Goal: Transaction & Acquisition: Book appointment/travel/reservation

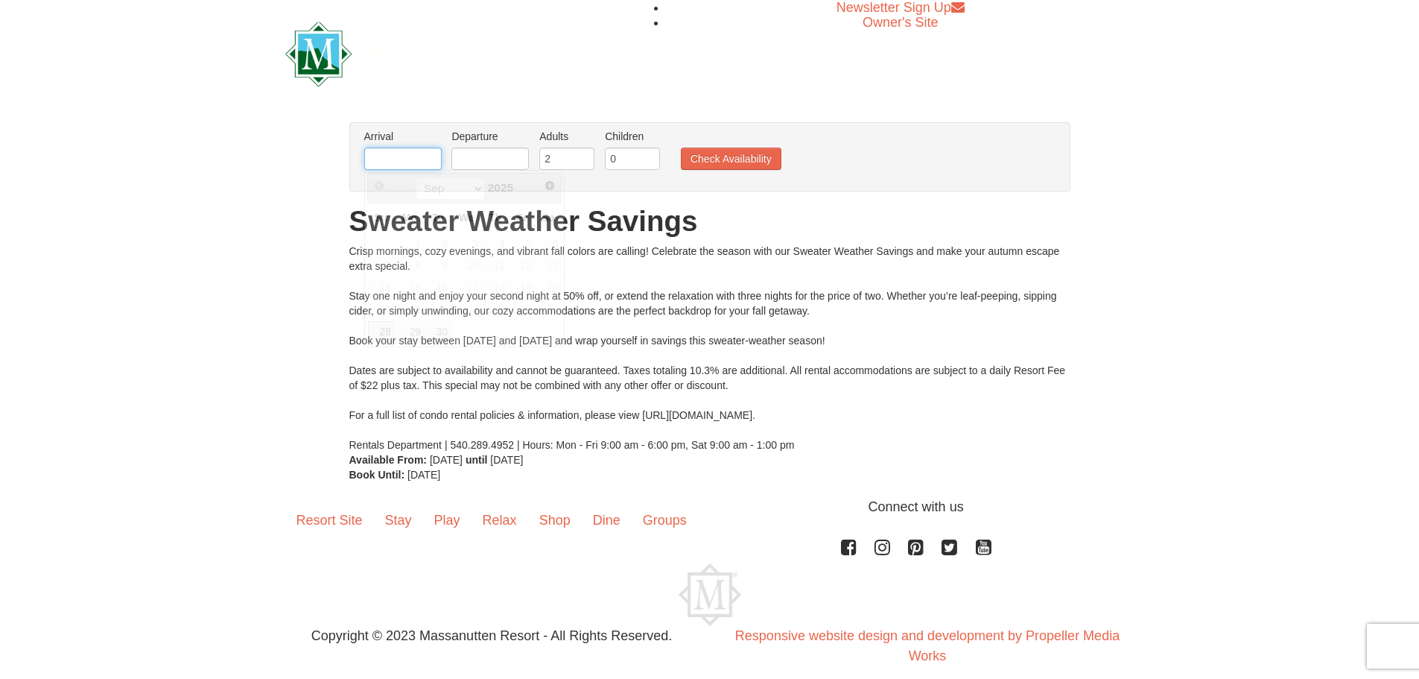
click at [423, 163] on input "text" at bounding box center [402, 159] width 77 height 22
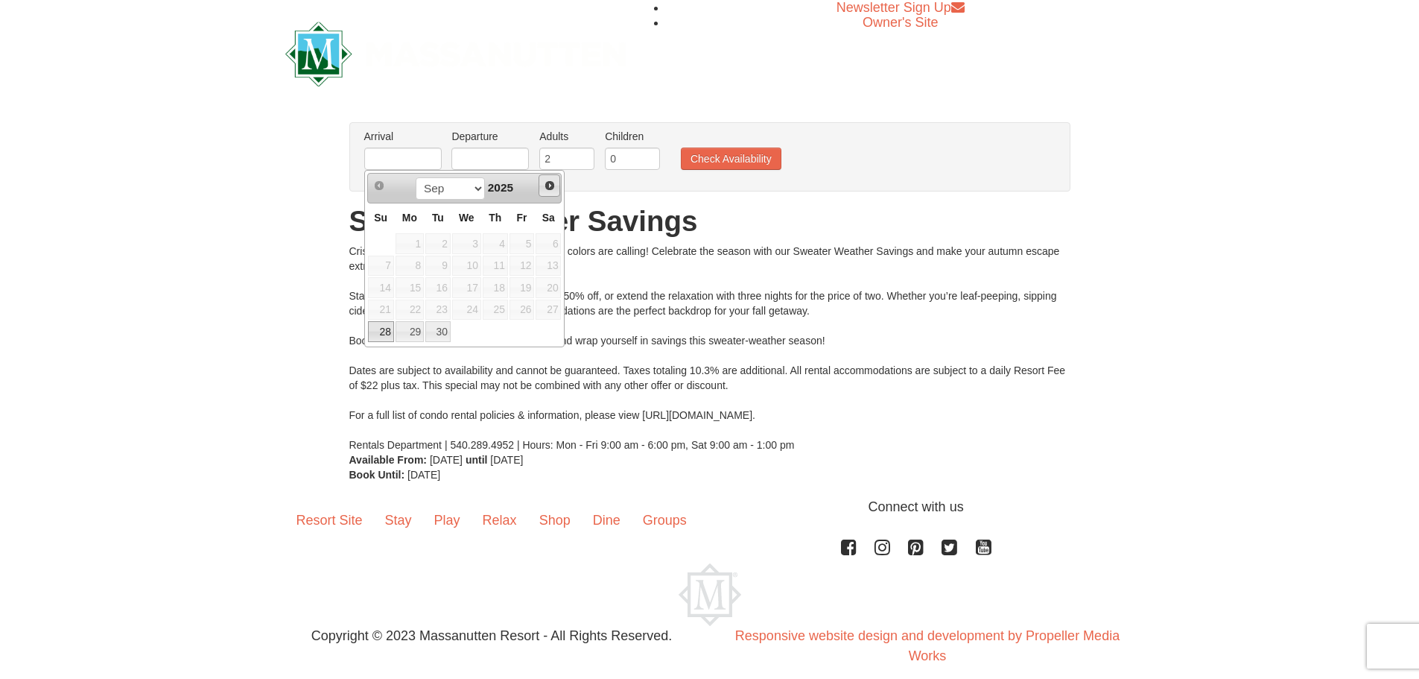
click at [548, 184] on span "Next" at bounding box center [550, 186] width 12 height 12
click at [528, 243] on link "3" at bounding box center [522, 243] width 25 height 21
type input "10/03/2025"
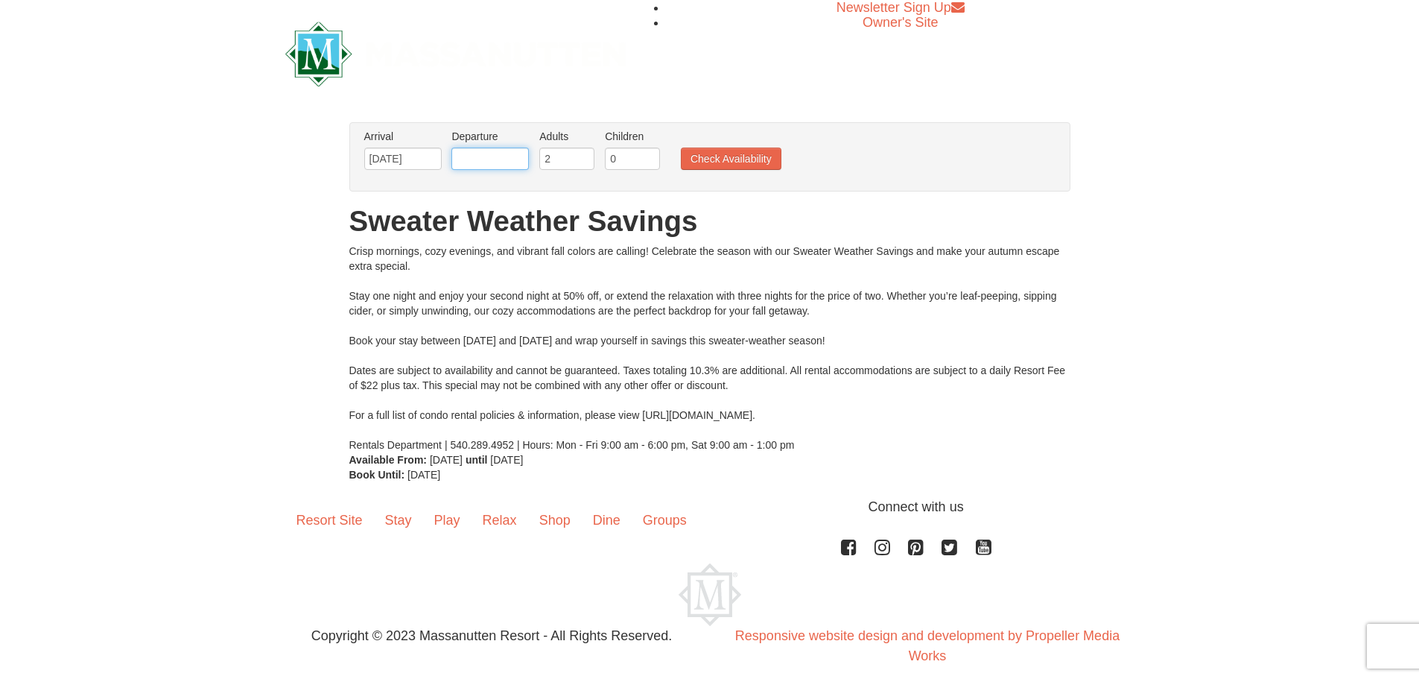
click at [509, 148] on input "text" at bounding box center [490, 159] width 77 height 22
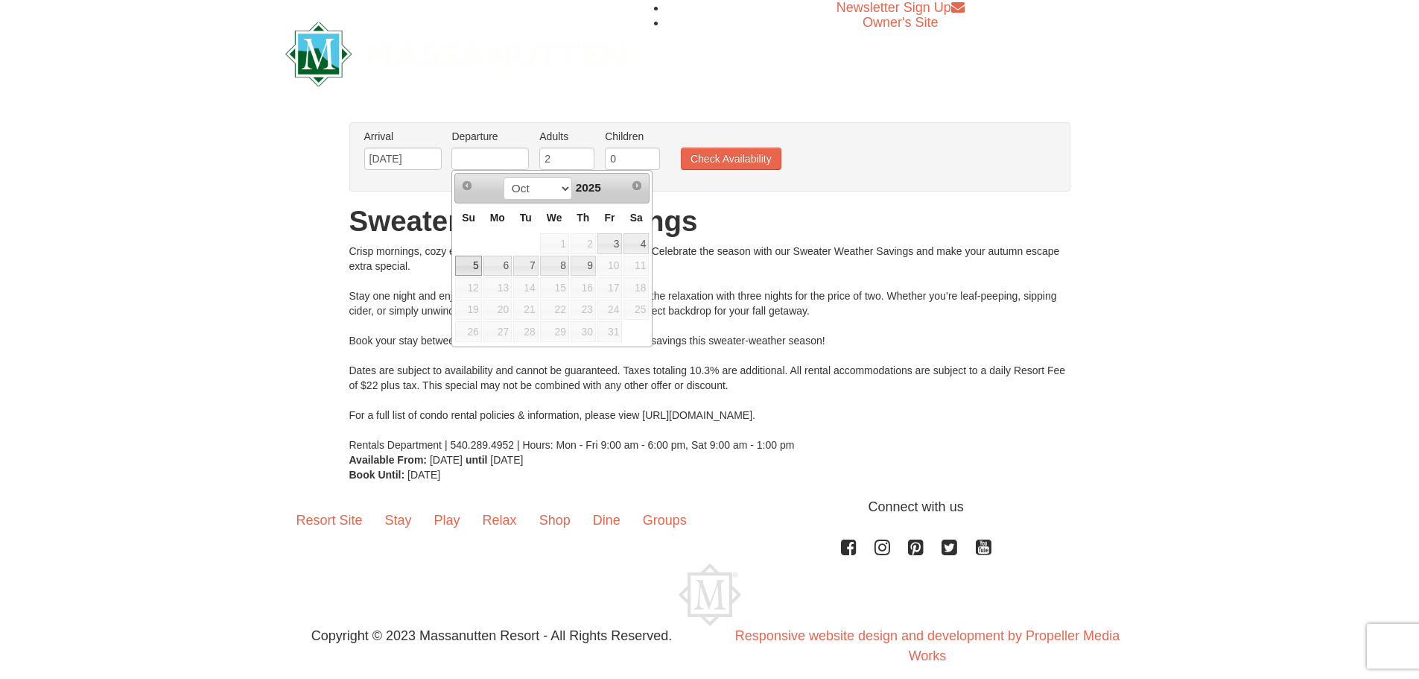
click at [463, 263] on link "5" at bounding box center [468, 266] width 26 height 21
type input "10/05/2025"
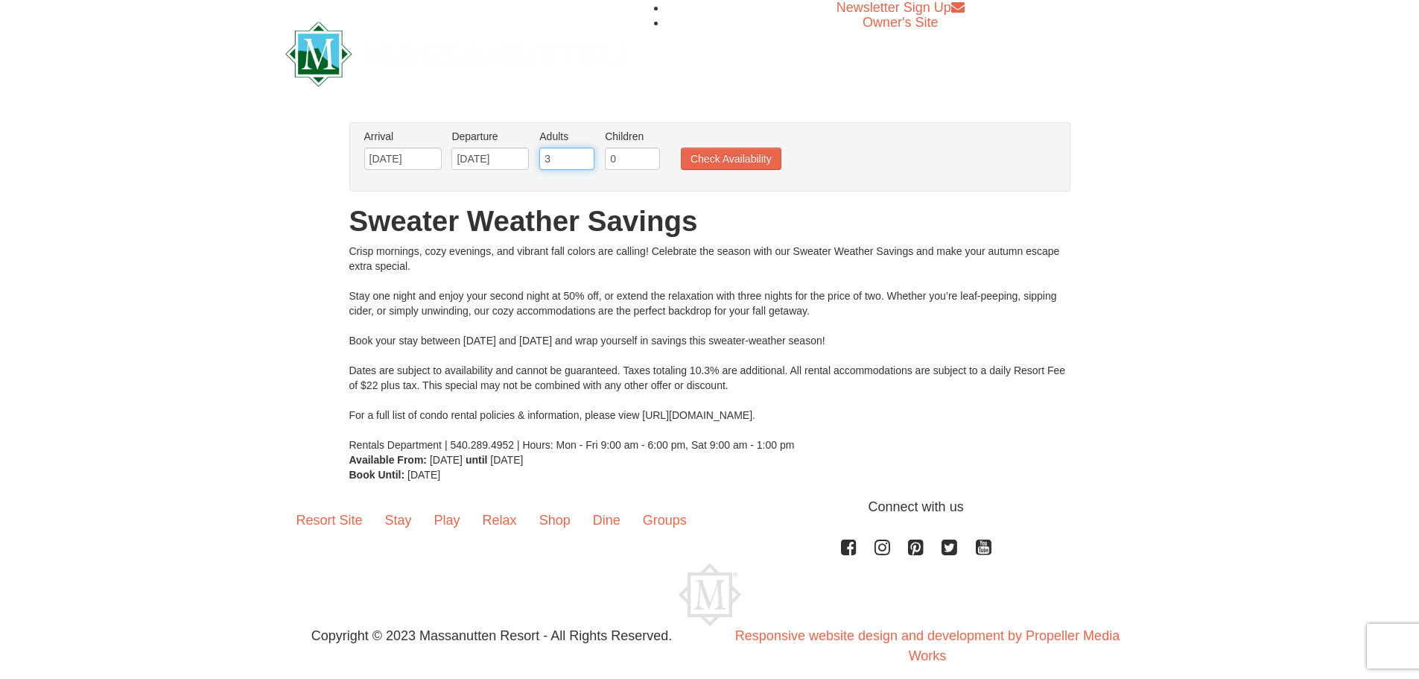
type input "3"
click at [586, 156] on input "3" at bounding box center [566, 159] width 55 height 22
click at [727, 160] on button "Check Availability" at bounding box center [731, 159] width 101 height 22
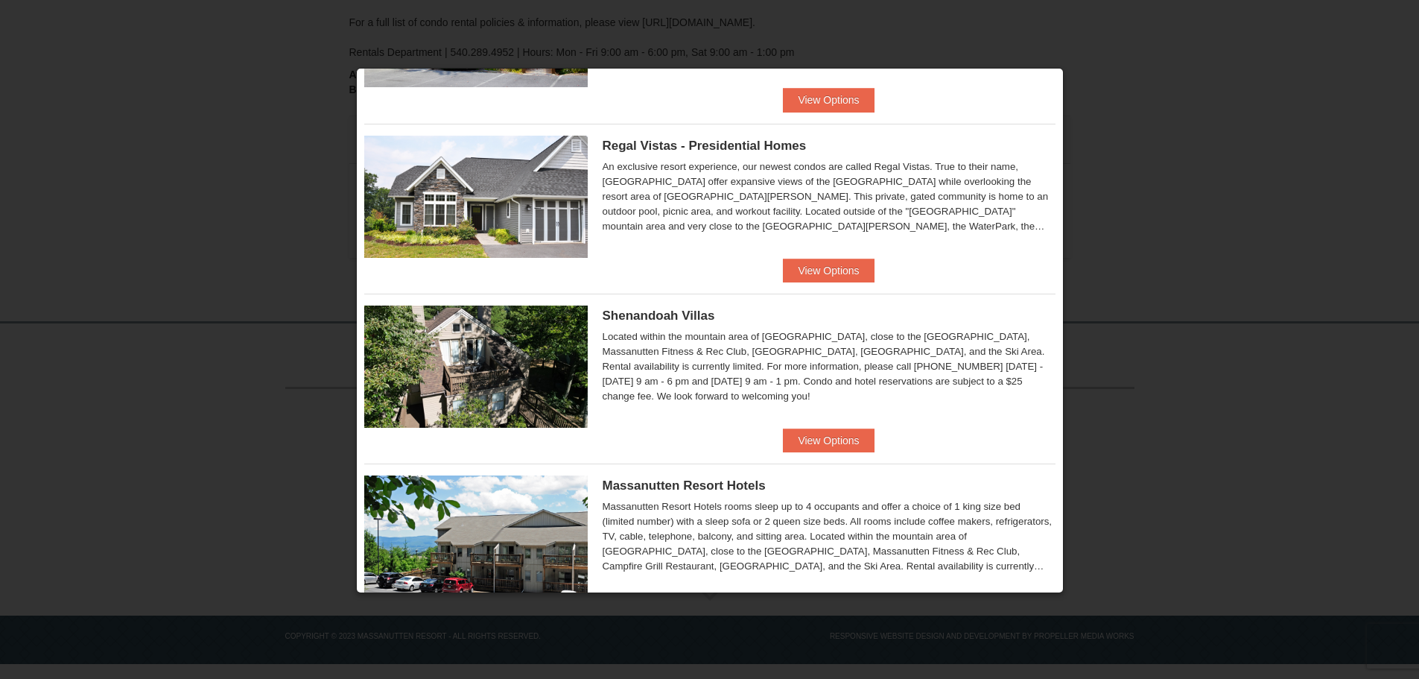
scroll to position [132, 0]
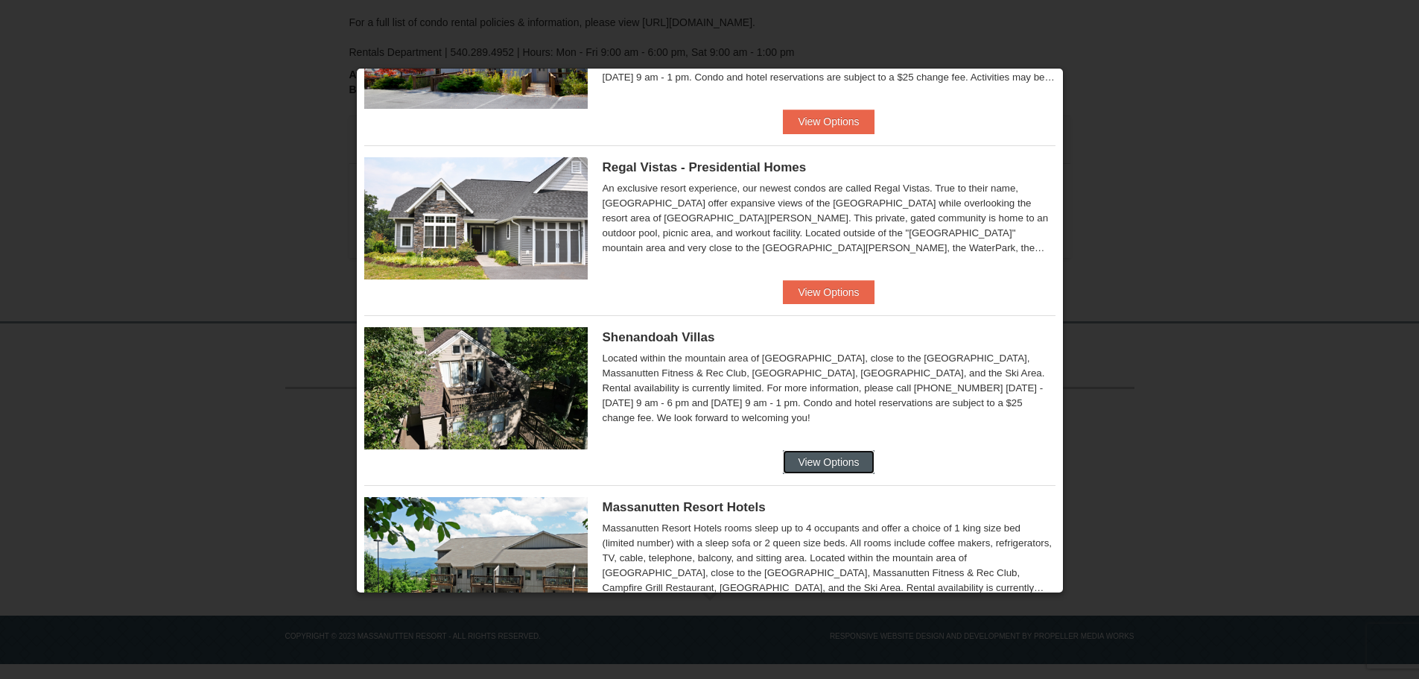
click at [806, 463] on button "View Options" at bounding box center [828, 462] width 91 height 24
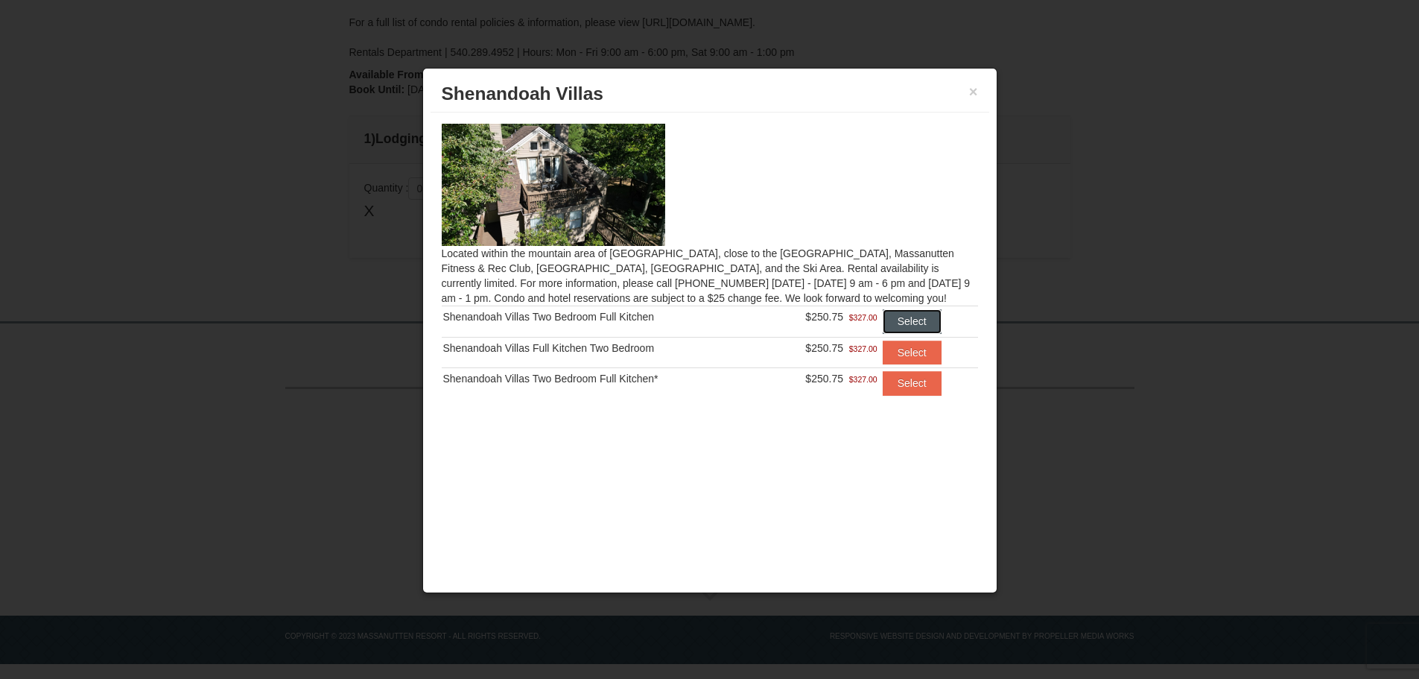
click at [899, 323] on button "Select" at bounding box center [912, 321] width 59 height 24
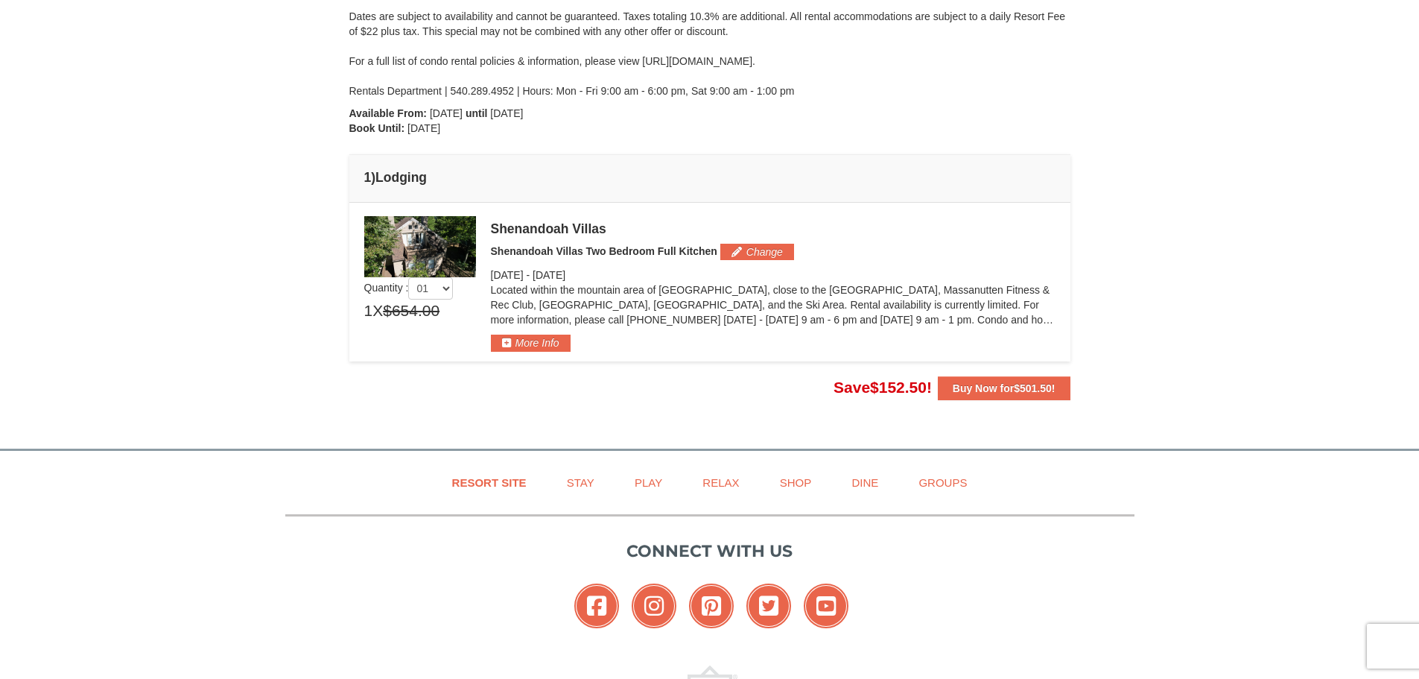
scroll to position [207, 0]
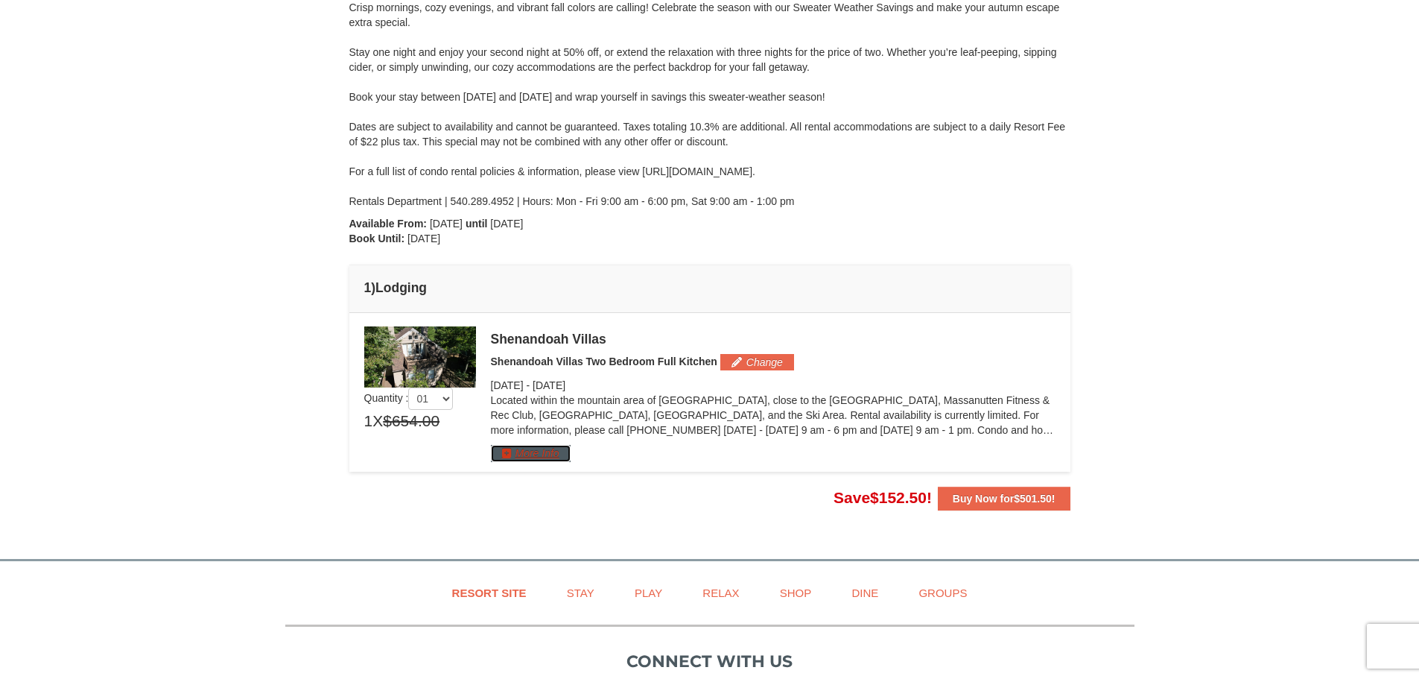
click at [515, 447] on button "More Info" at bounding box center [531, 453] width 80 height 16
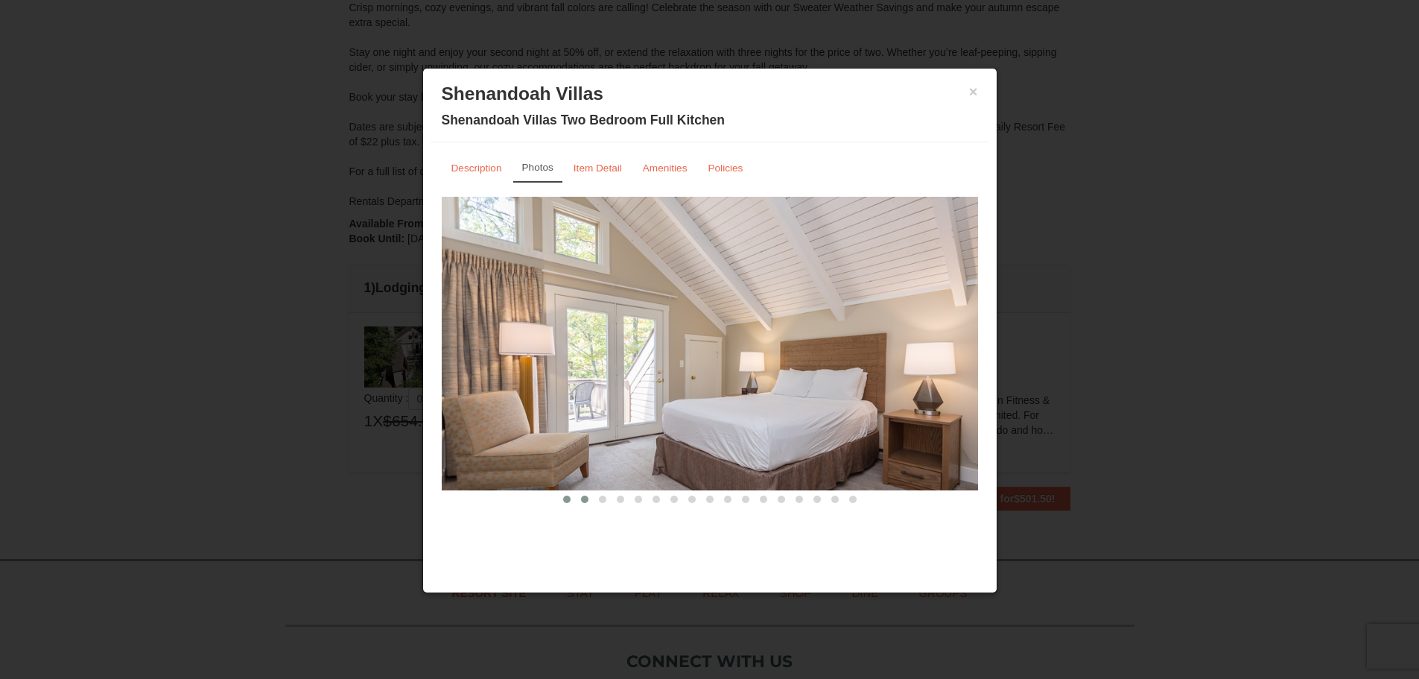
click at [580, 497] on button at bounding box center [585, 499] width 18 height 15
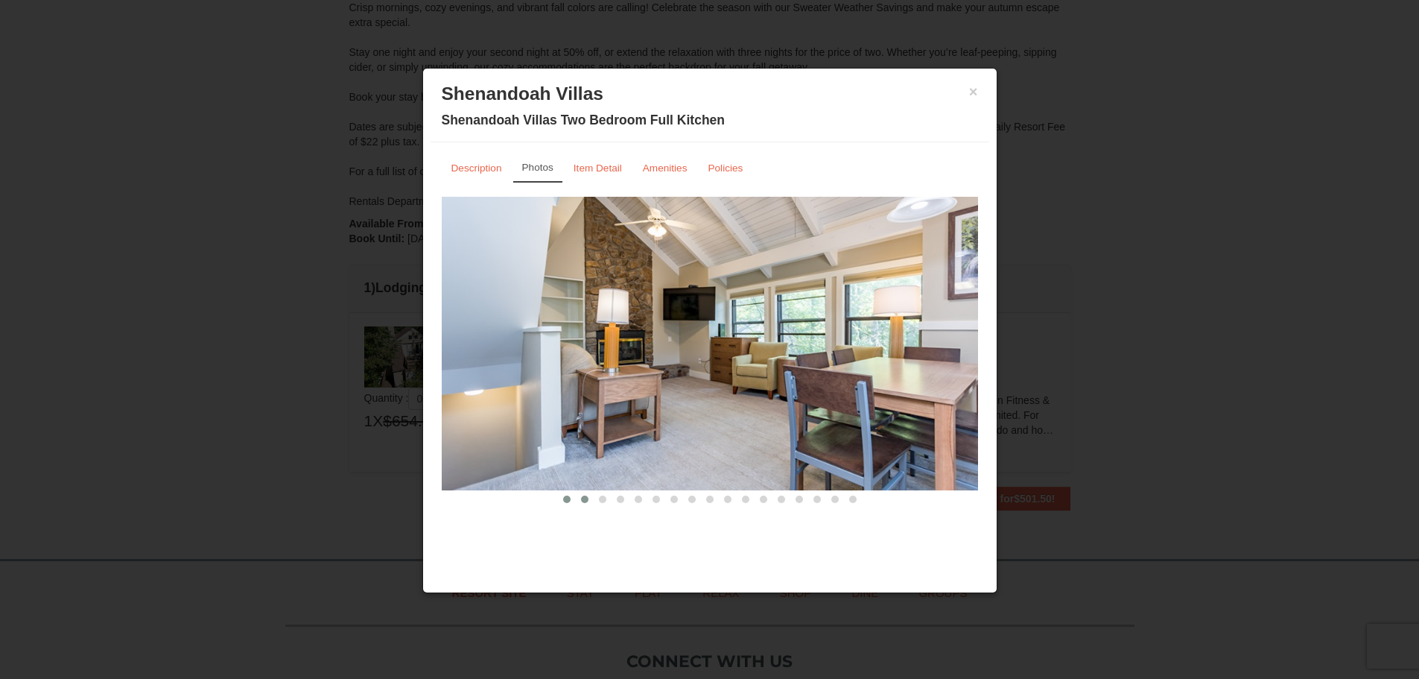
click at [568, 499] on span at bounding box center [566, 498] width 7 height 7
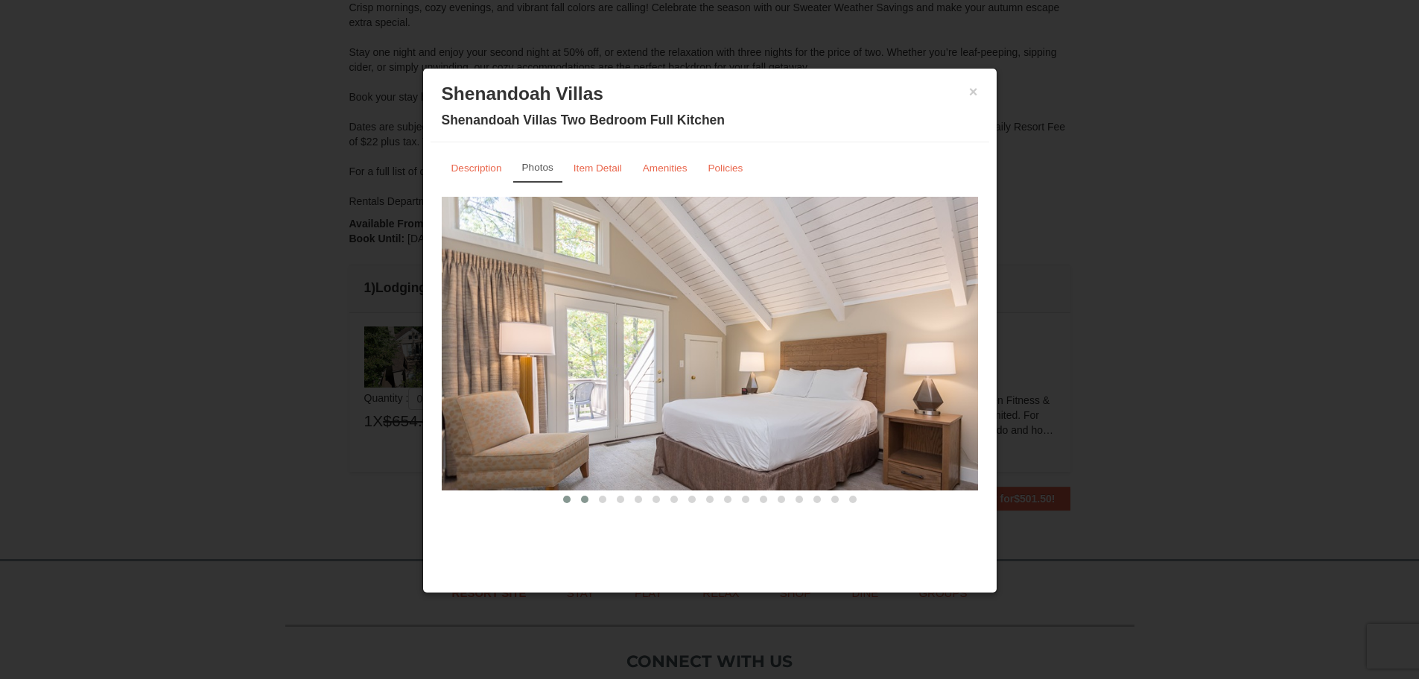
click at [589, 500] on button at bounding box center [585, 499] width 18 height 15
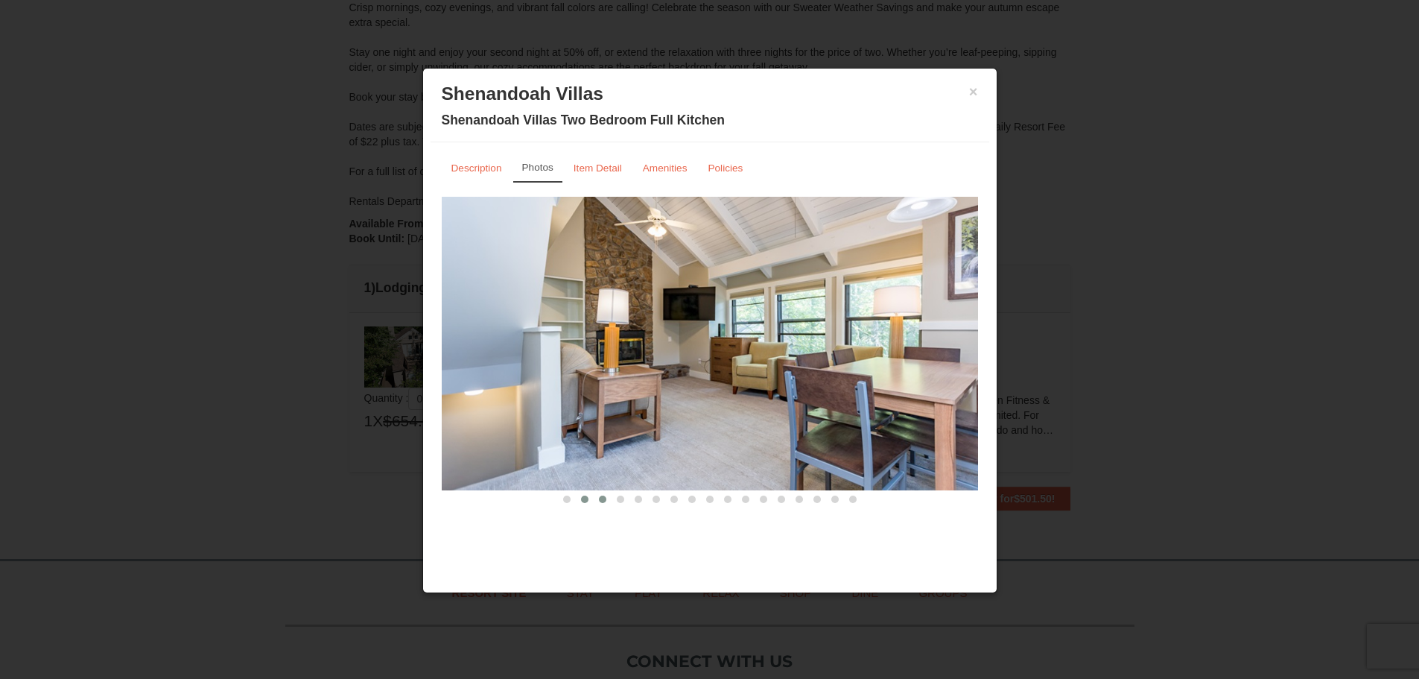
click at [601, 498] on span at bounding box center [602, 498] width 7 height 7
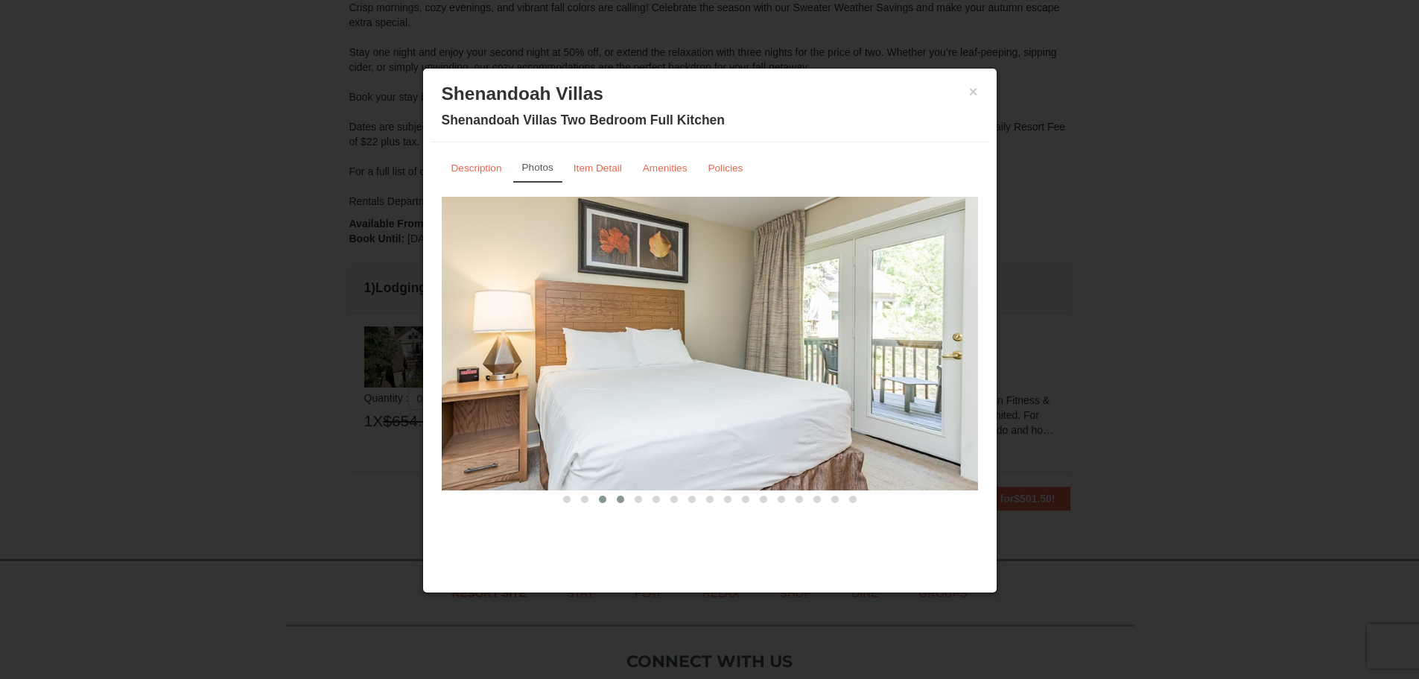
click at [619, 493] on button at bounding box center [621, 499] width 18 height 15
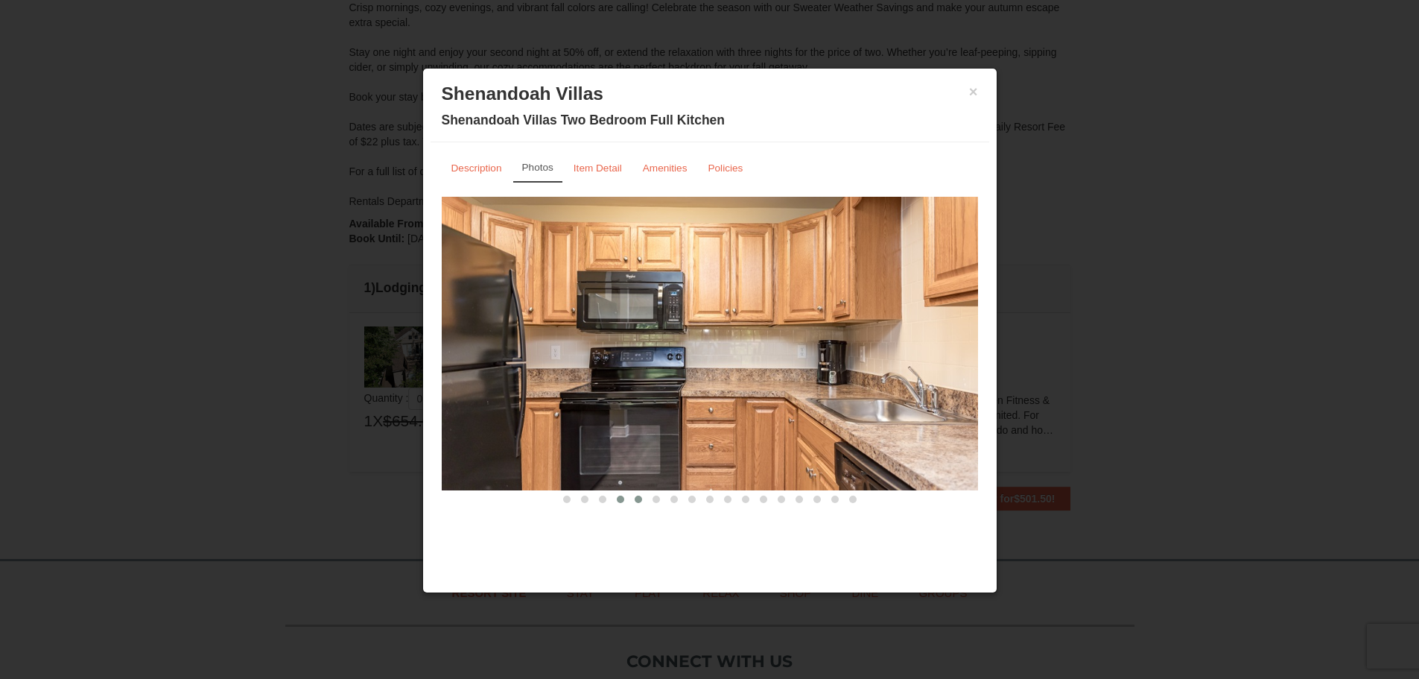
click at [636, 497] on span at bounding box center [638, 498] width 7 height 7
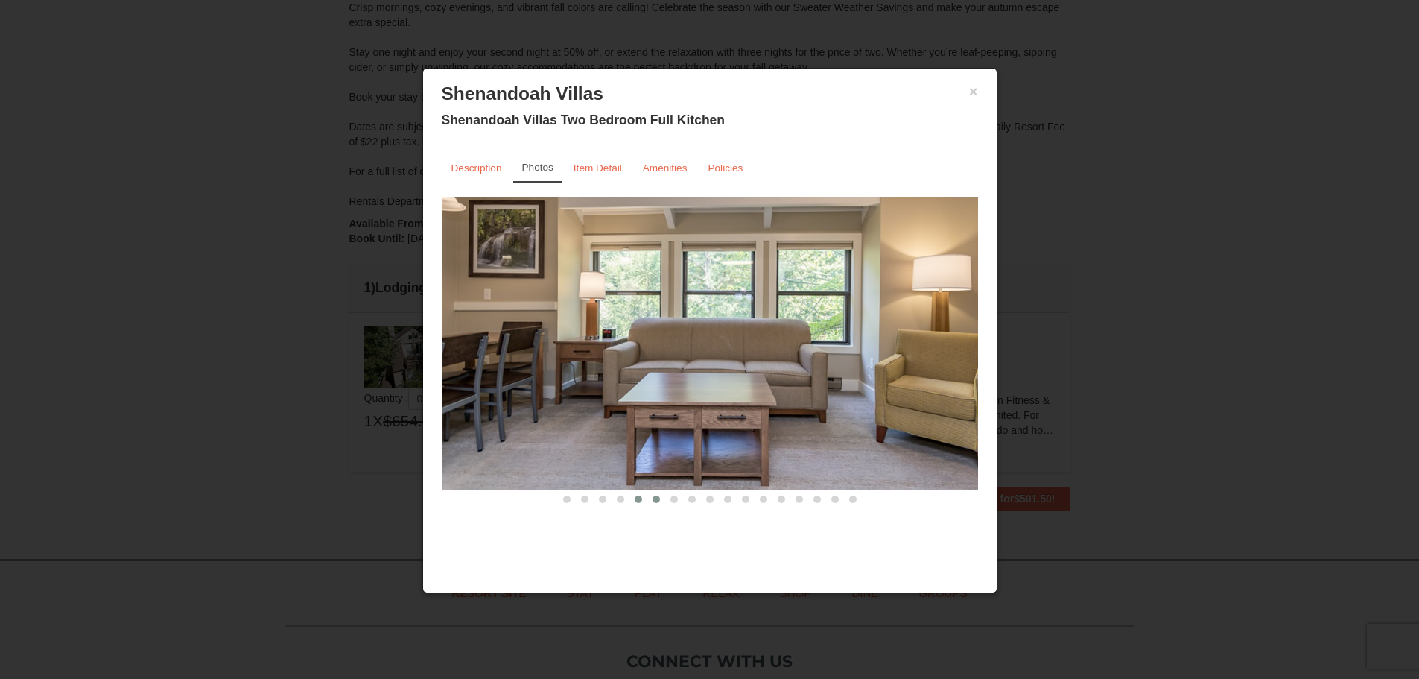
click at [662, 498] on button at bounding box center [656, 499] width 18 height 15
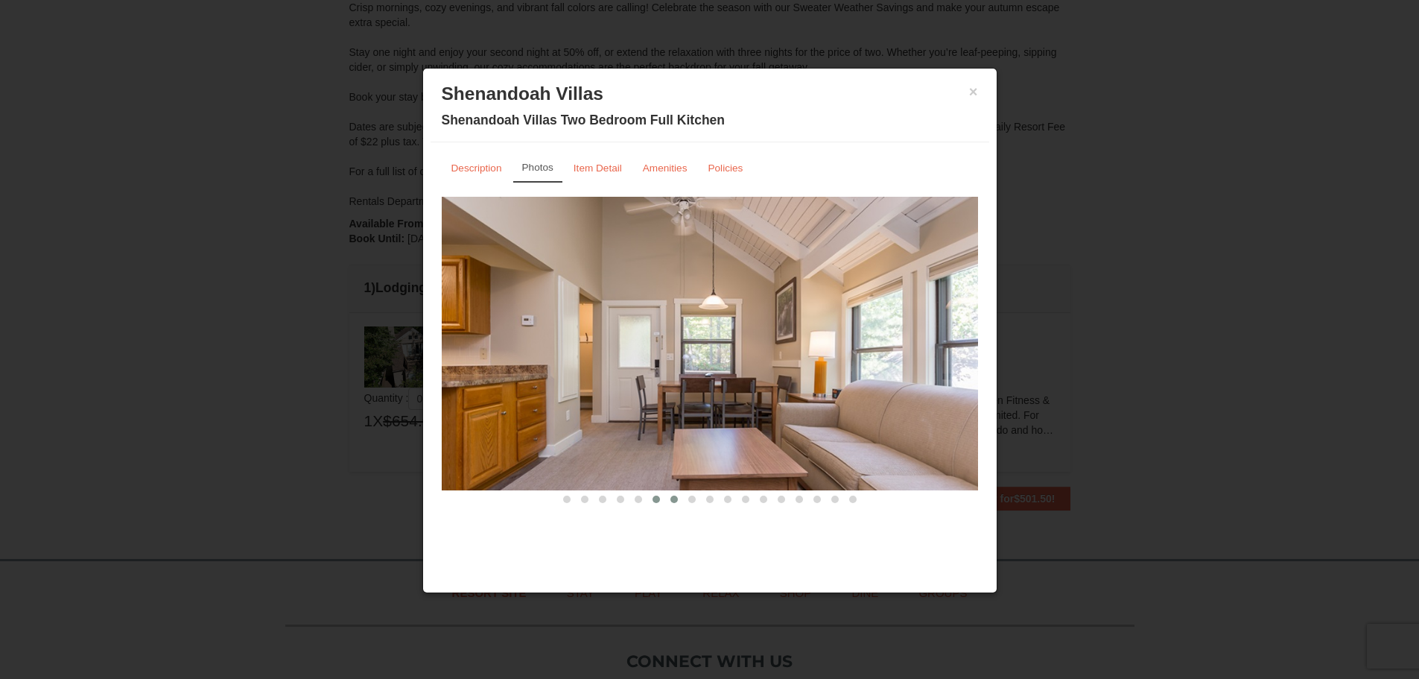
click at [673, 501] on span at bounding box center [674, 498] width 7 height 7
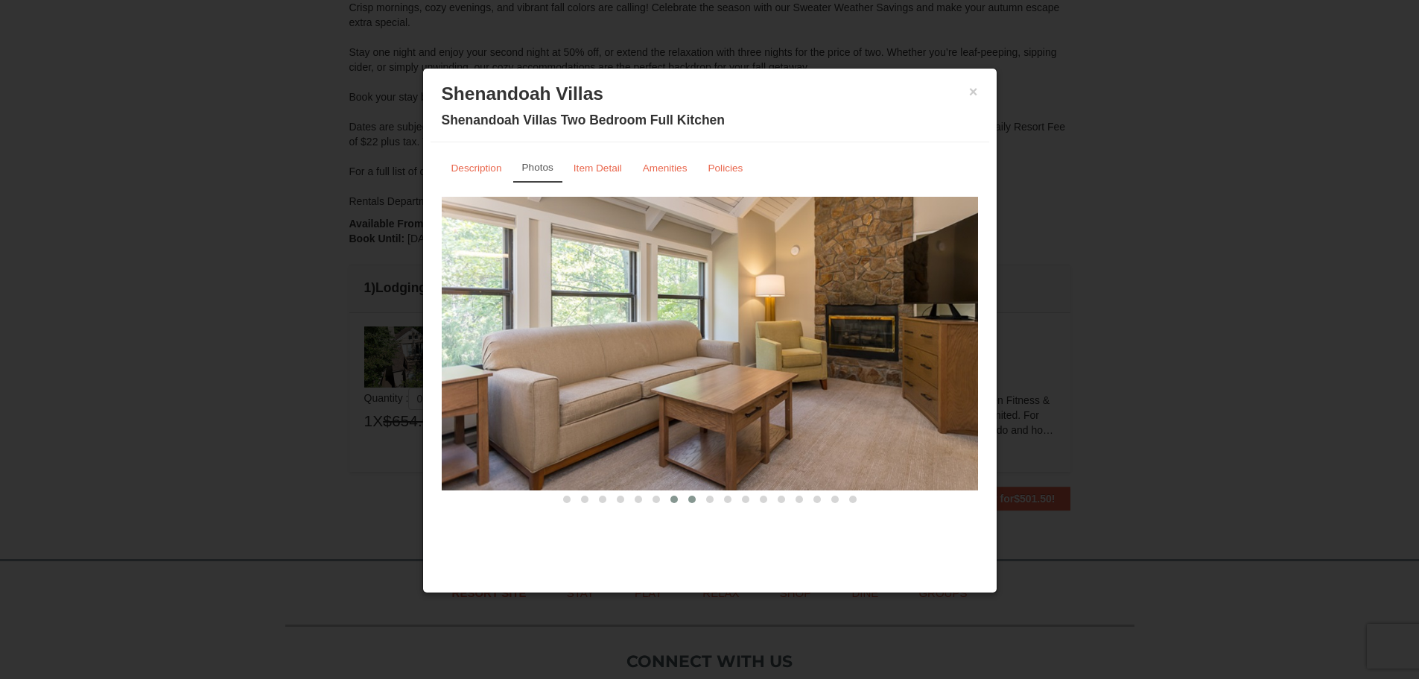
click at [690, 499] on span at bounding box center [691, 498] width 7 height 7
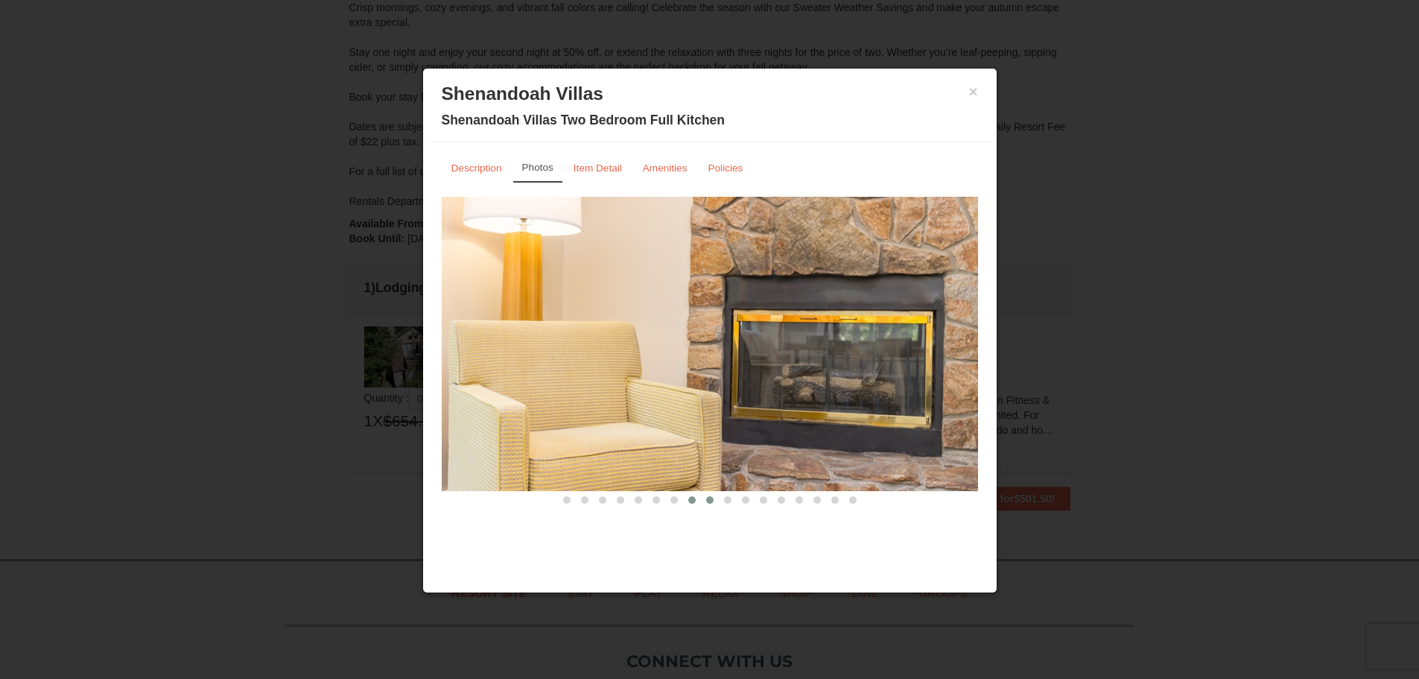
click at [709, 499] on span at bounding box center [709, 499] width 7 height 7
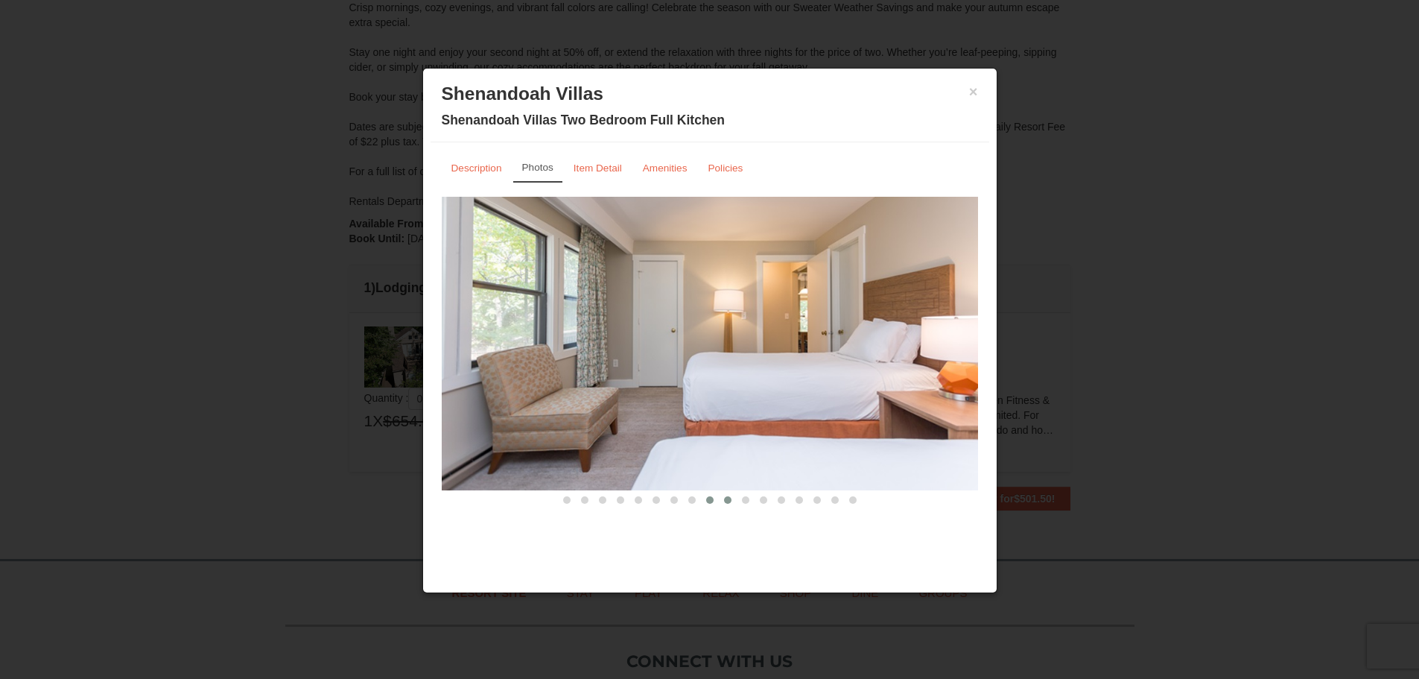
click at [721, 501] on button at bounding box center [728, 499] width 18 height 15
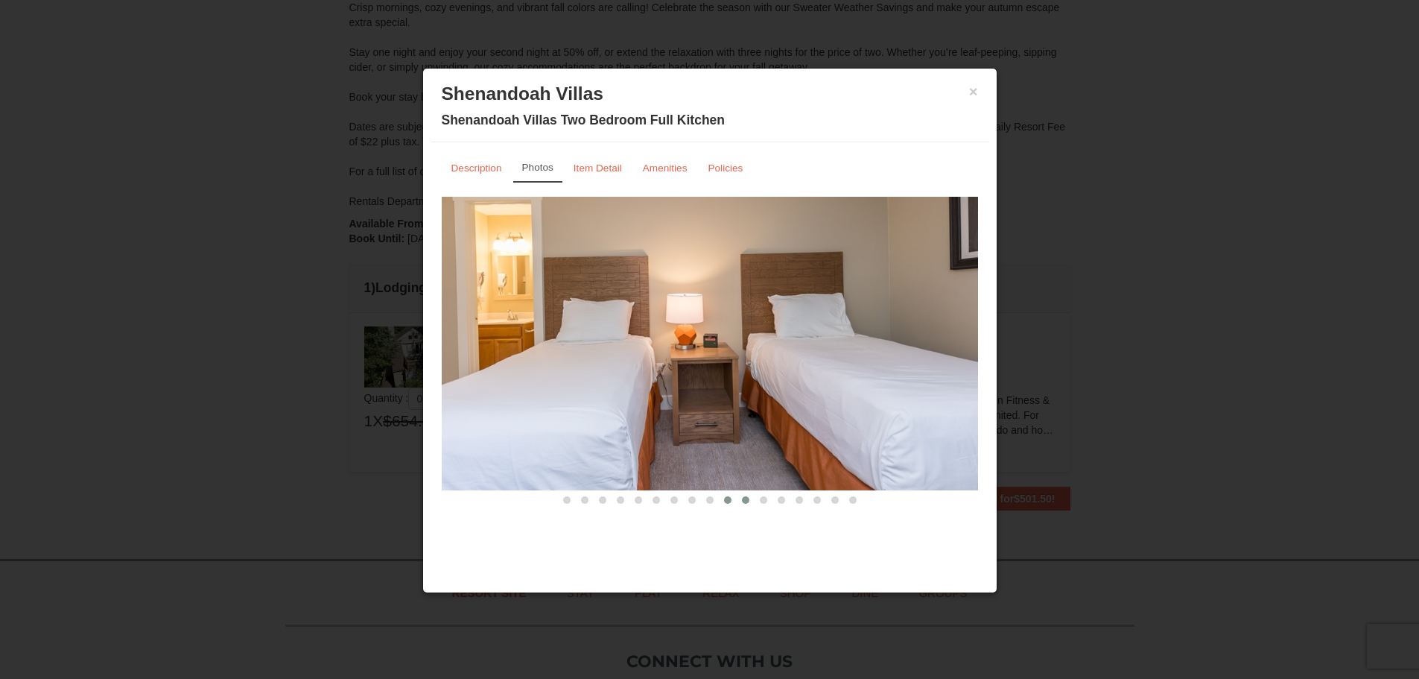
click at [738, 498] on button at bounding box center [746, 499] width 18 height 15
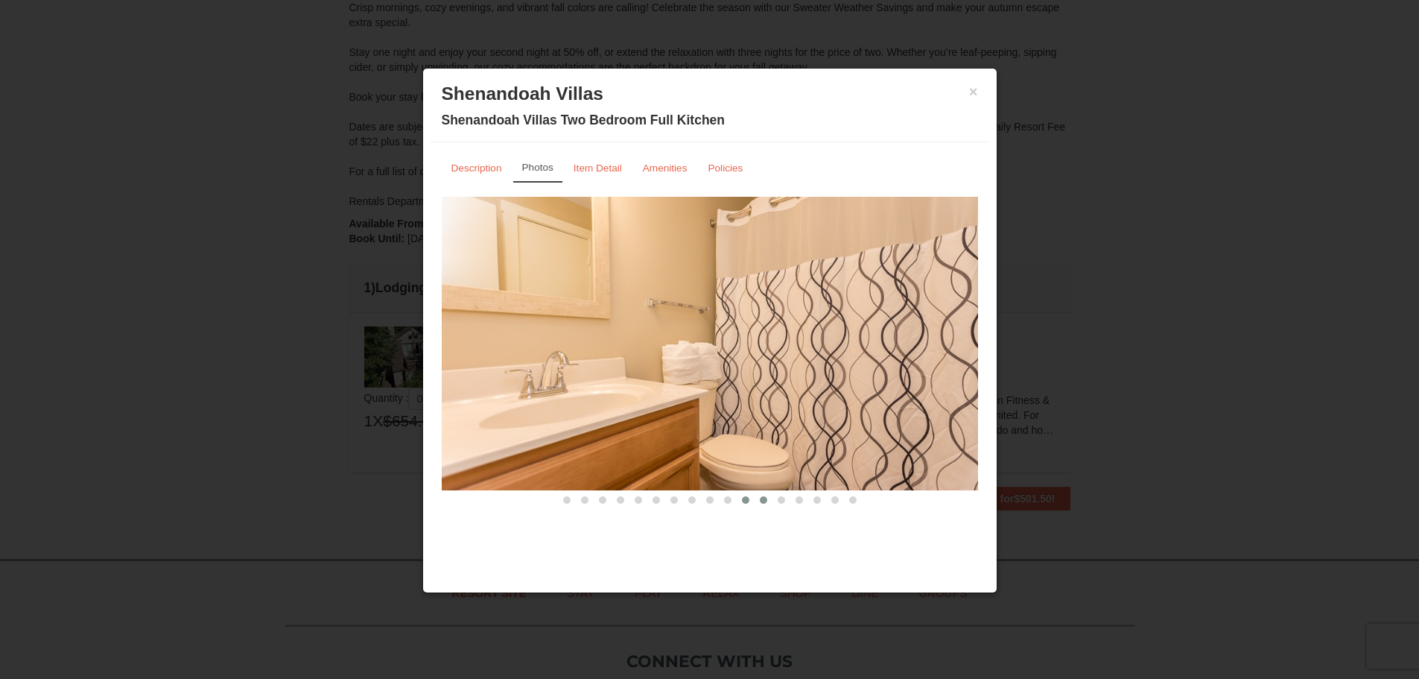
click at [761, 499] on span at bounding box center [763, 499] width 7 height 7
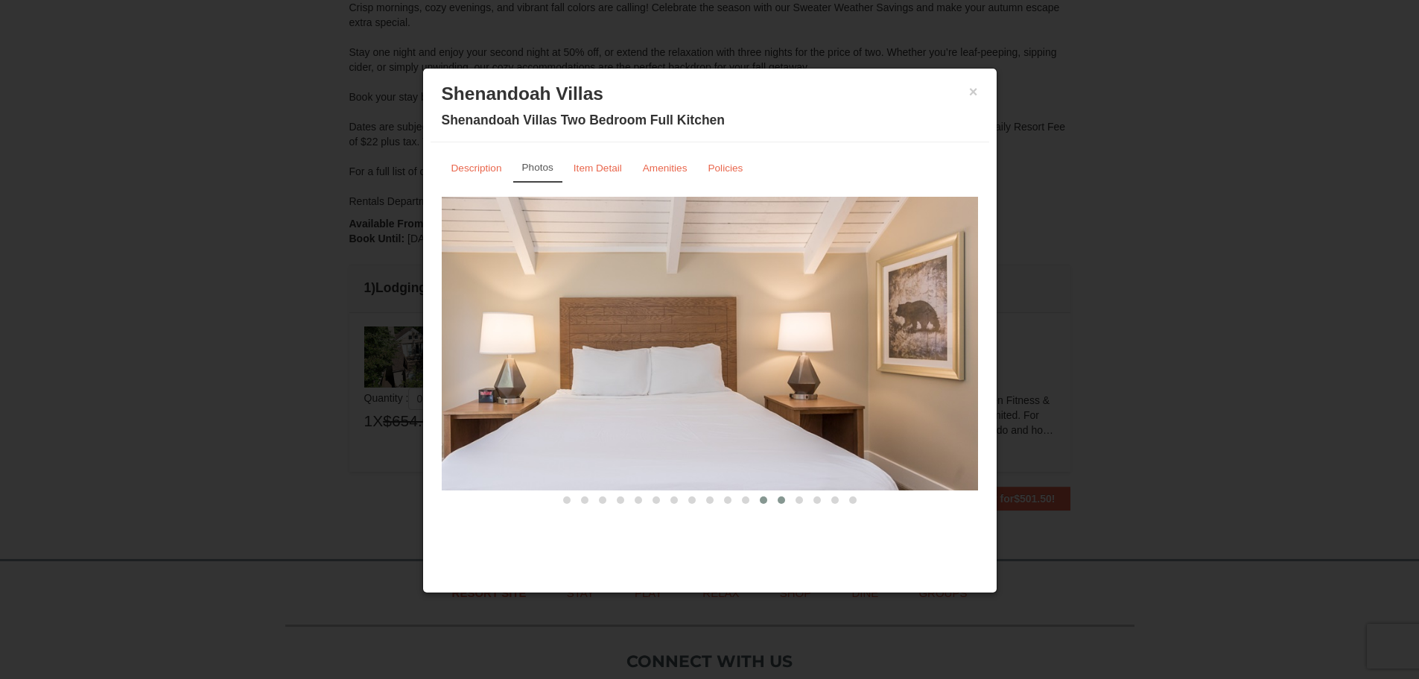
click at [774, 498] on button at bounding box center [782, 499] width 18 height 15
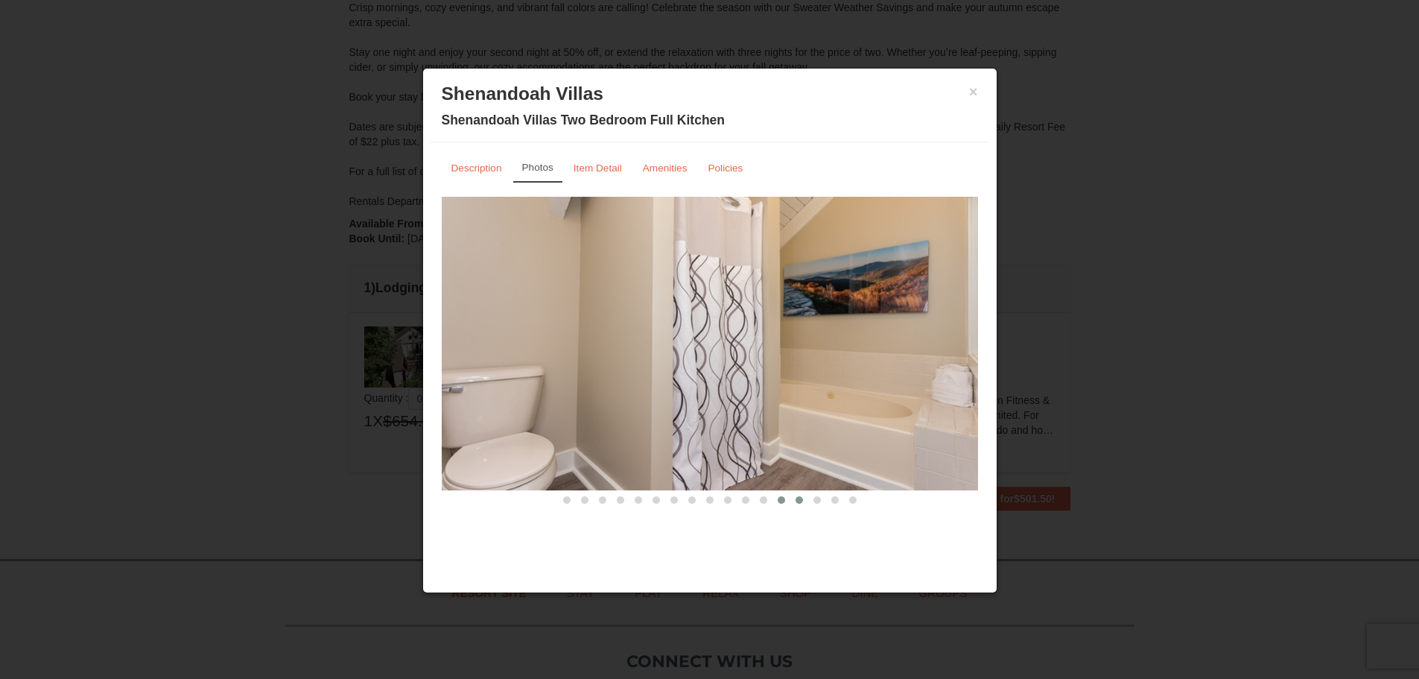
click at [792, 498] on button at bounding box center [800, 499] width 18 height 15
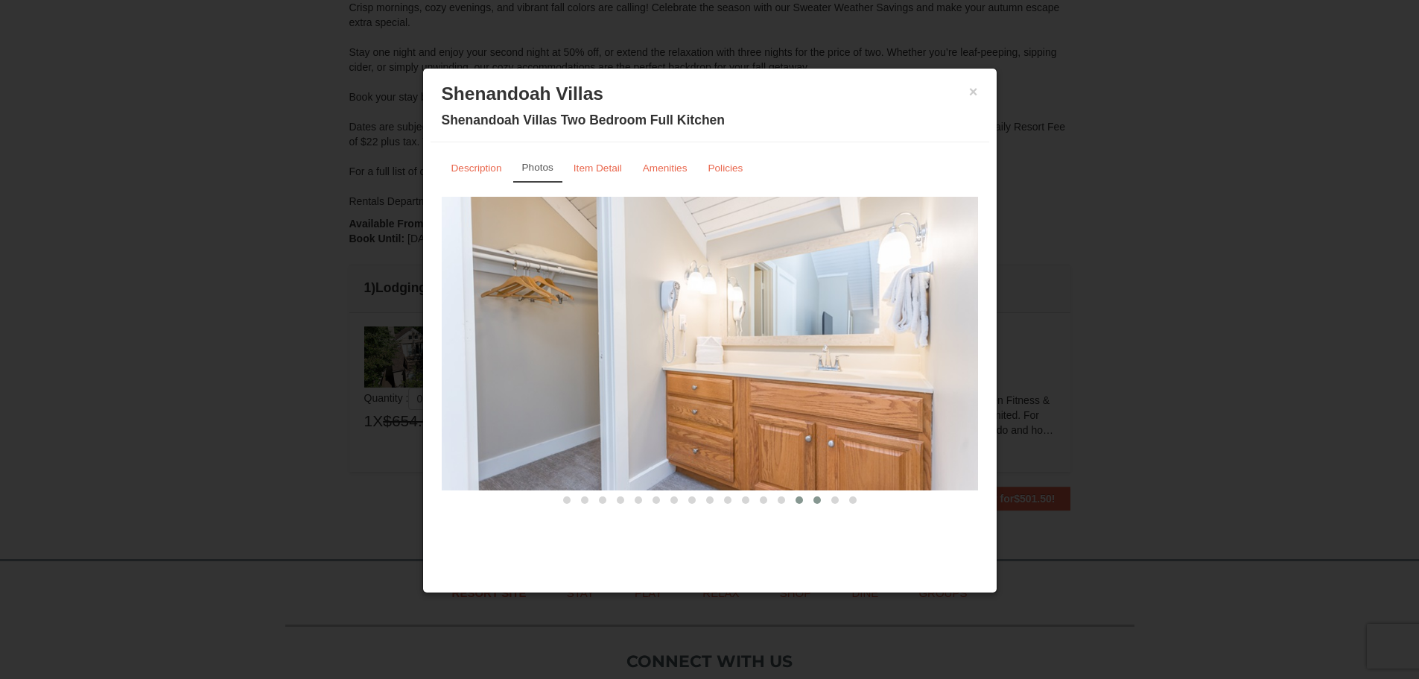
click at [808, 498] on button at bounding box center [817, 499] width 18 height 15
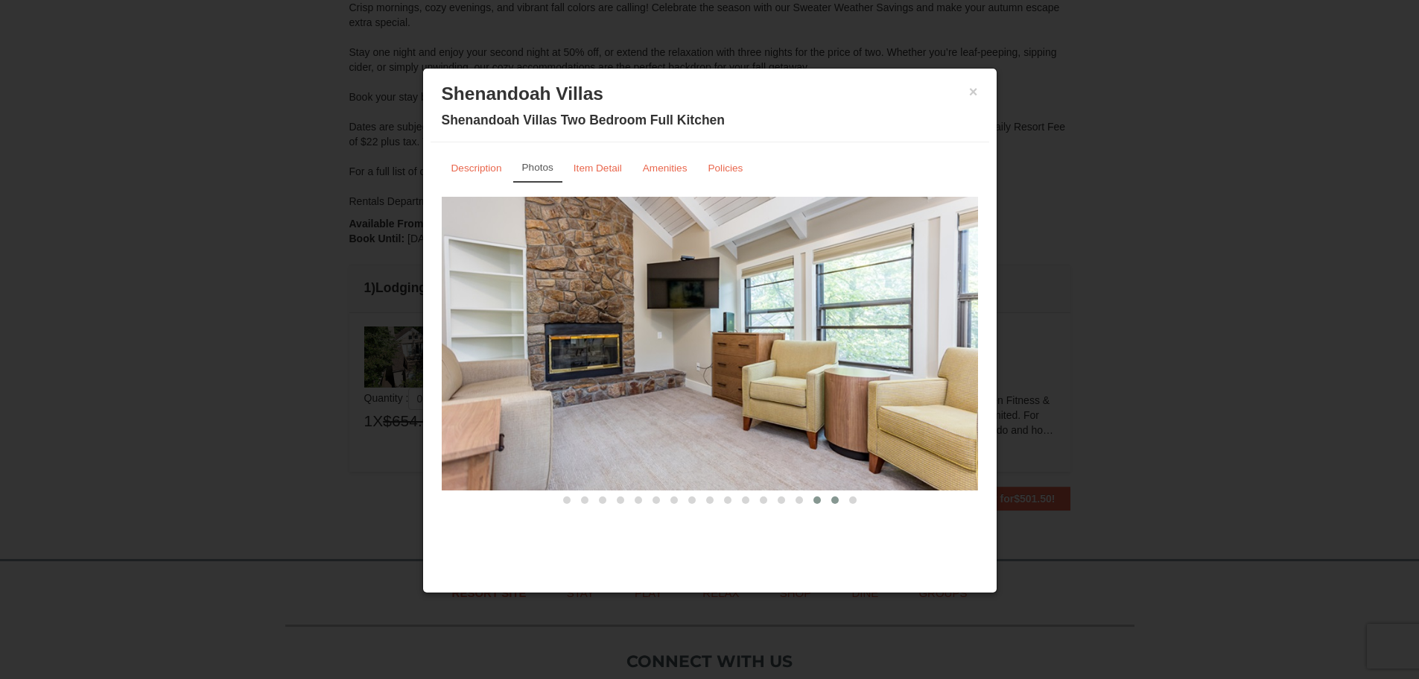
click at [831, 498] on span at bounding box center [834, 499] width 7 height 7
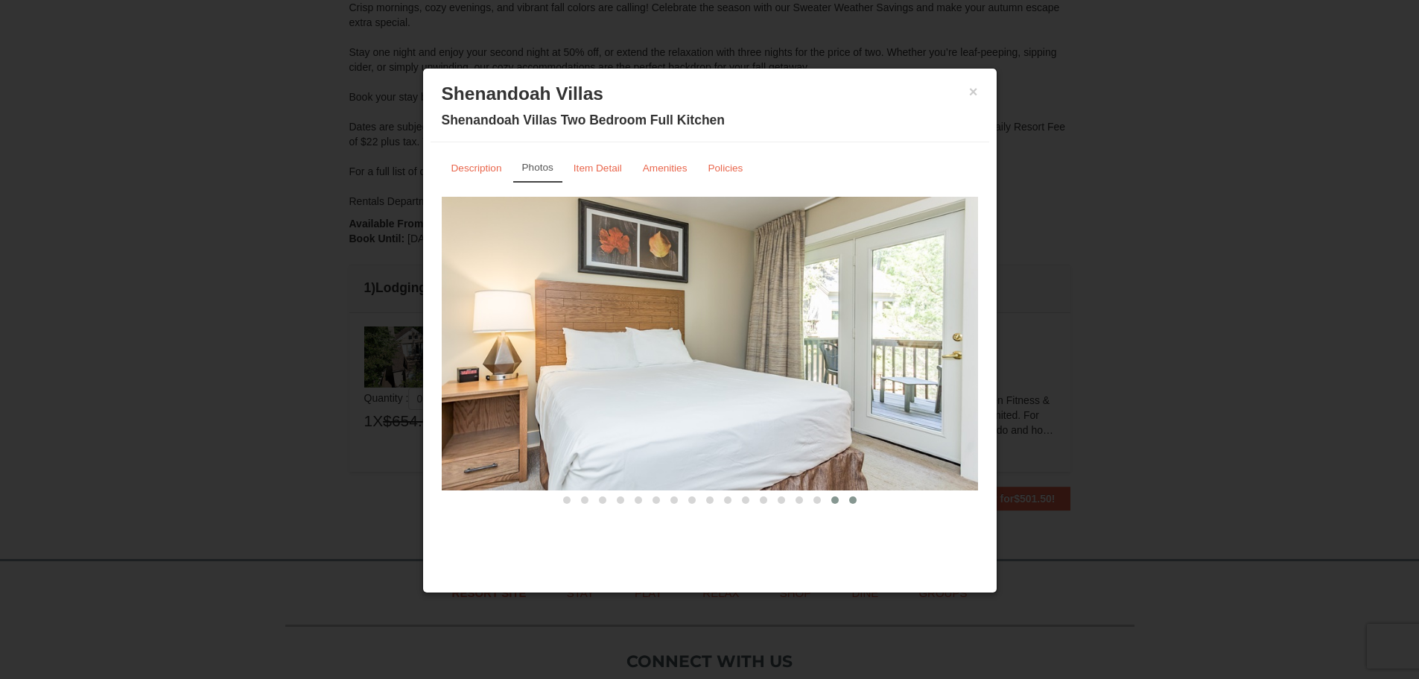
click at [846, 498] on button at bounding box center [853, 499] width 18 height 15
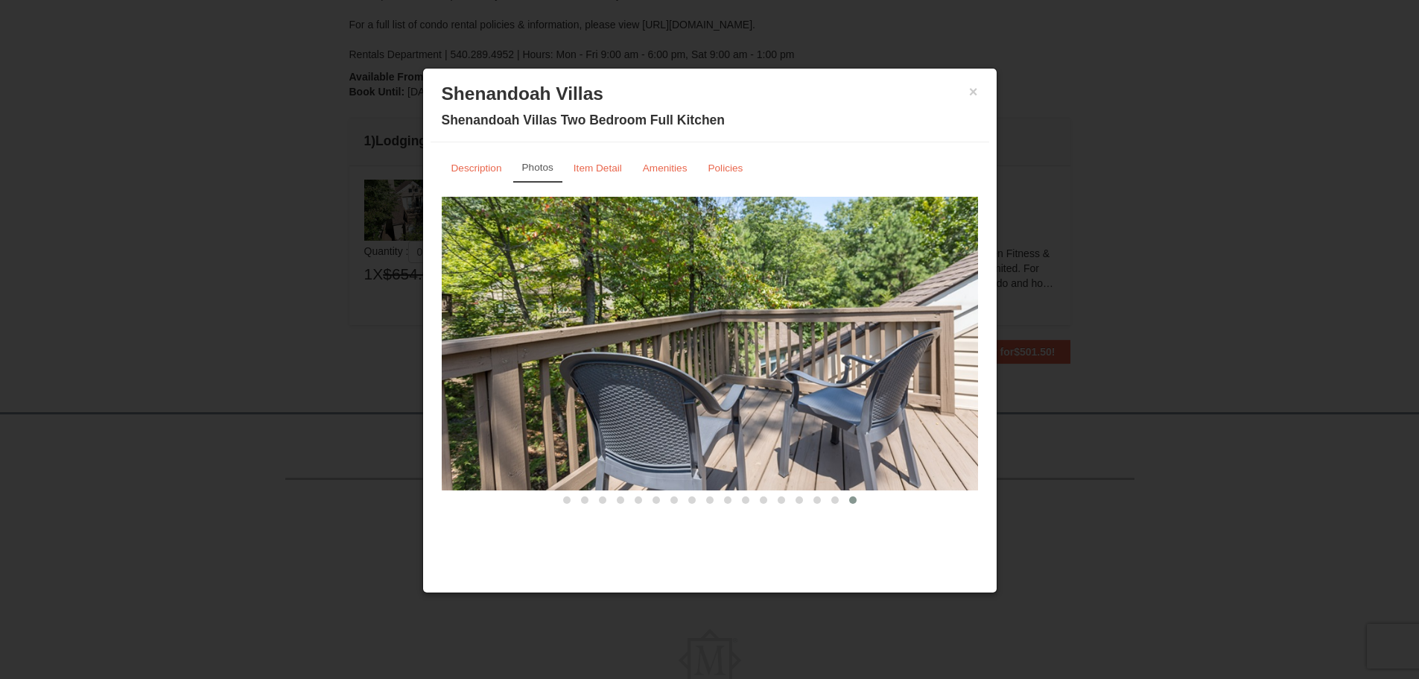
scroll to position [356, 0]
click at [602, 168] on small "Item Detail" at bounding box center [598, 167] width 48 height 11
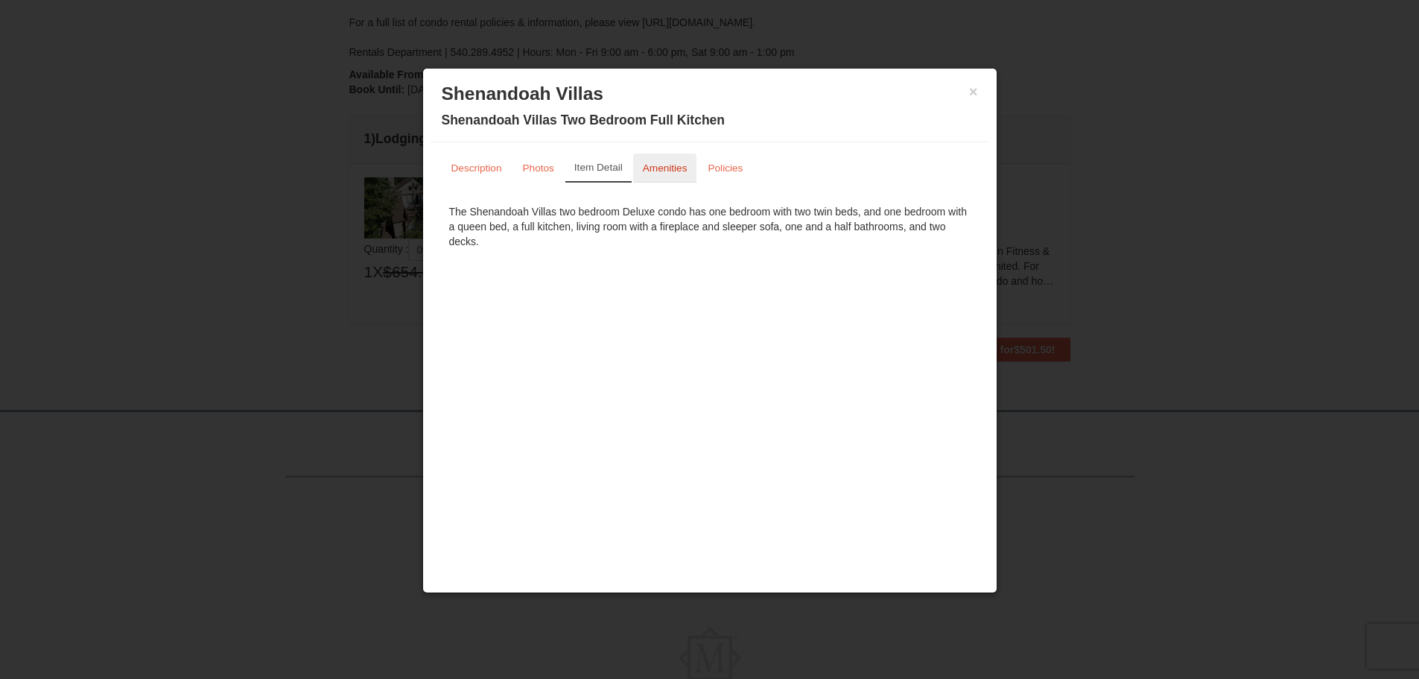
click at [671, 174] on small "Amenities" at bounding box center [665, 167] width 45 height 11
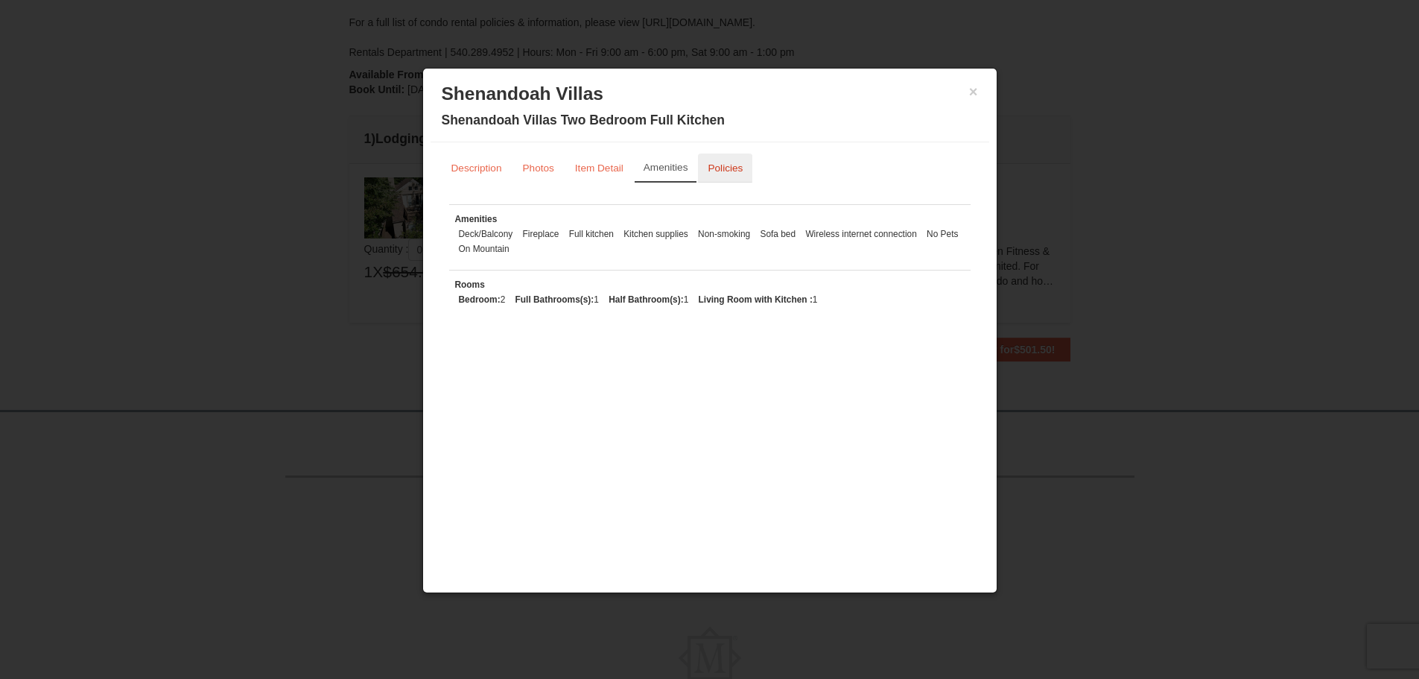
click at [730, 172] on small "Policies" at bounding box center [725, 167] width 35 height 11
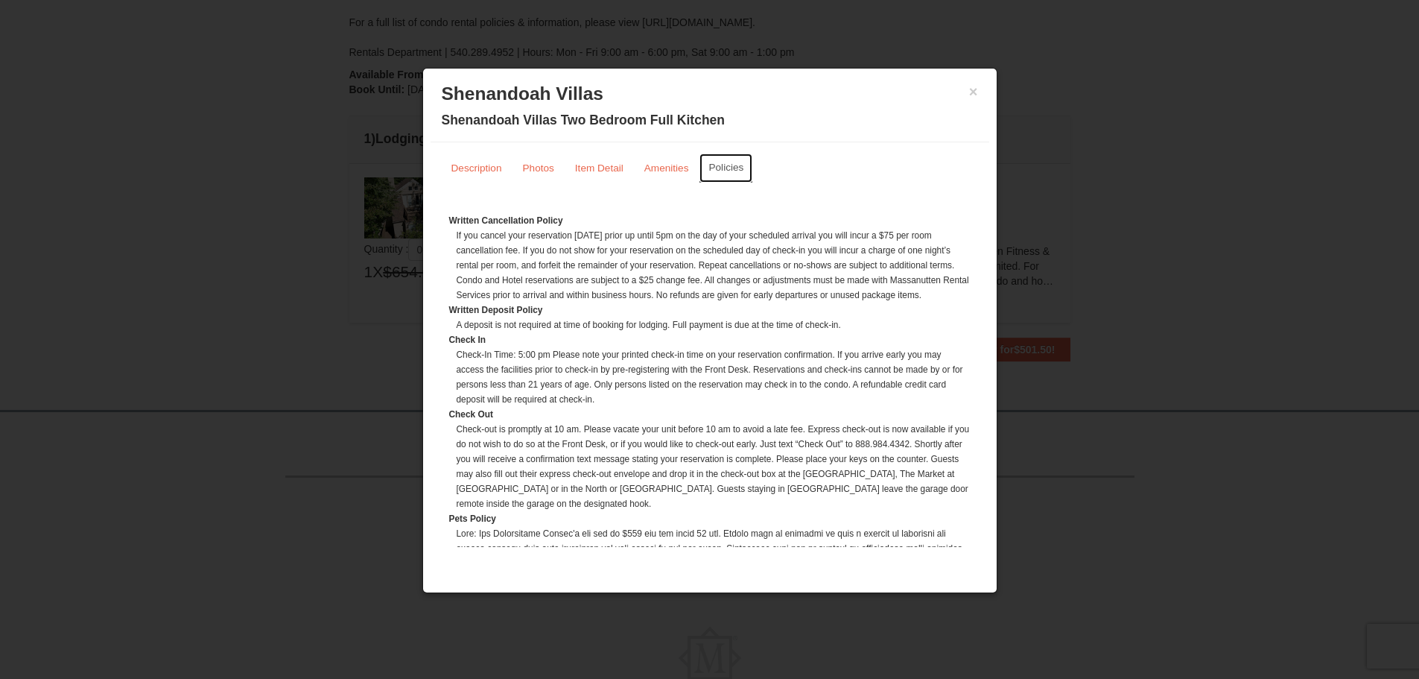
scroll to position [282, 0]
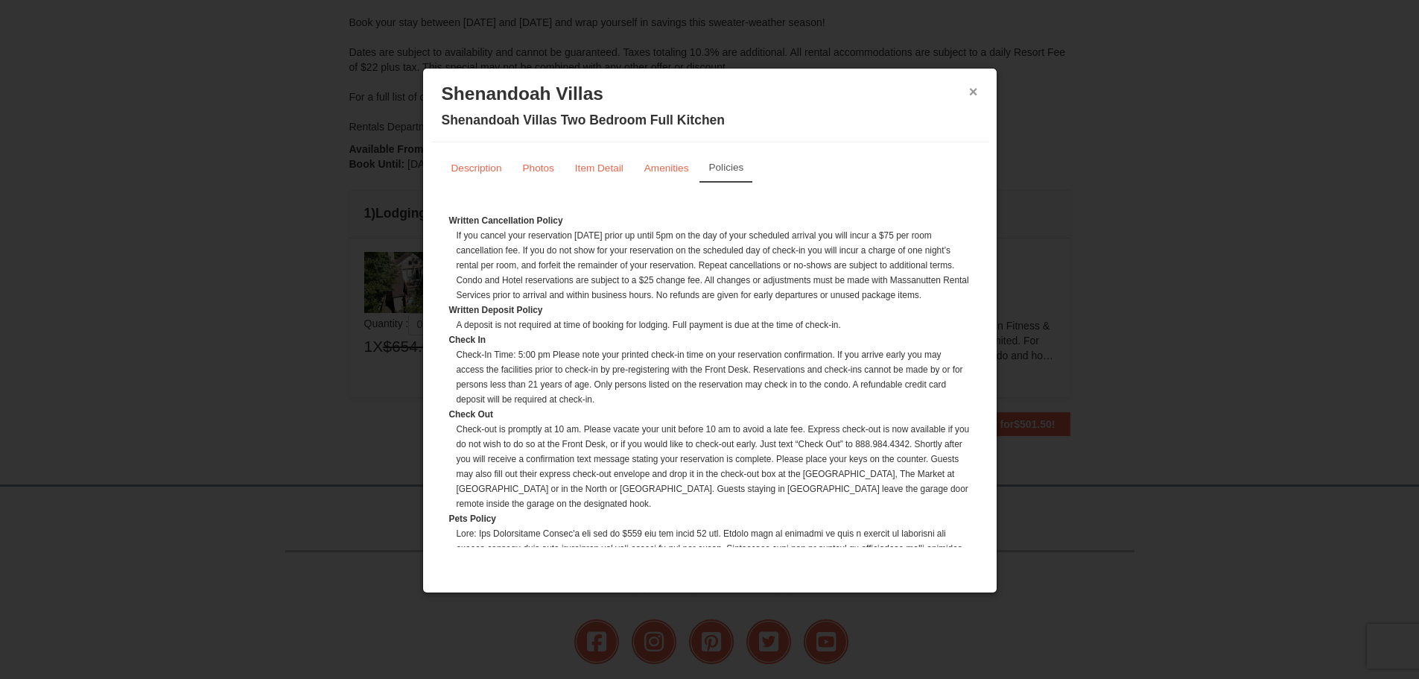
click at [975, 89] on button "×" at bounding box center [973, 91] width 9 height 15
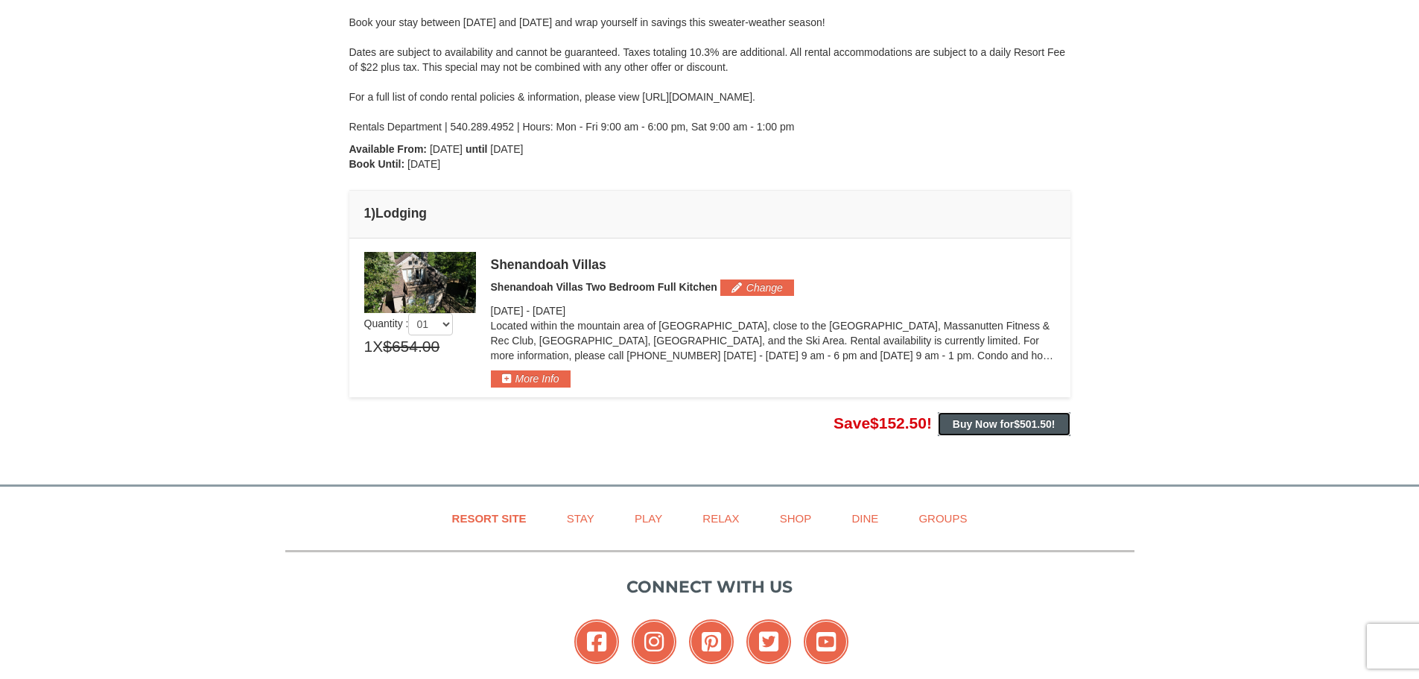
click at [1017, 425] on span "$501.50" at bounding box center [1033, 424] width 38 height 12
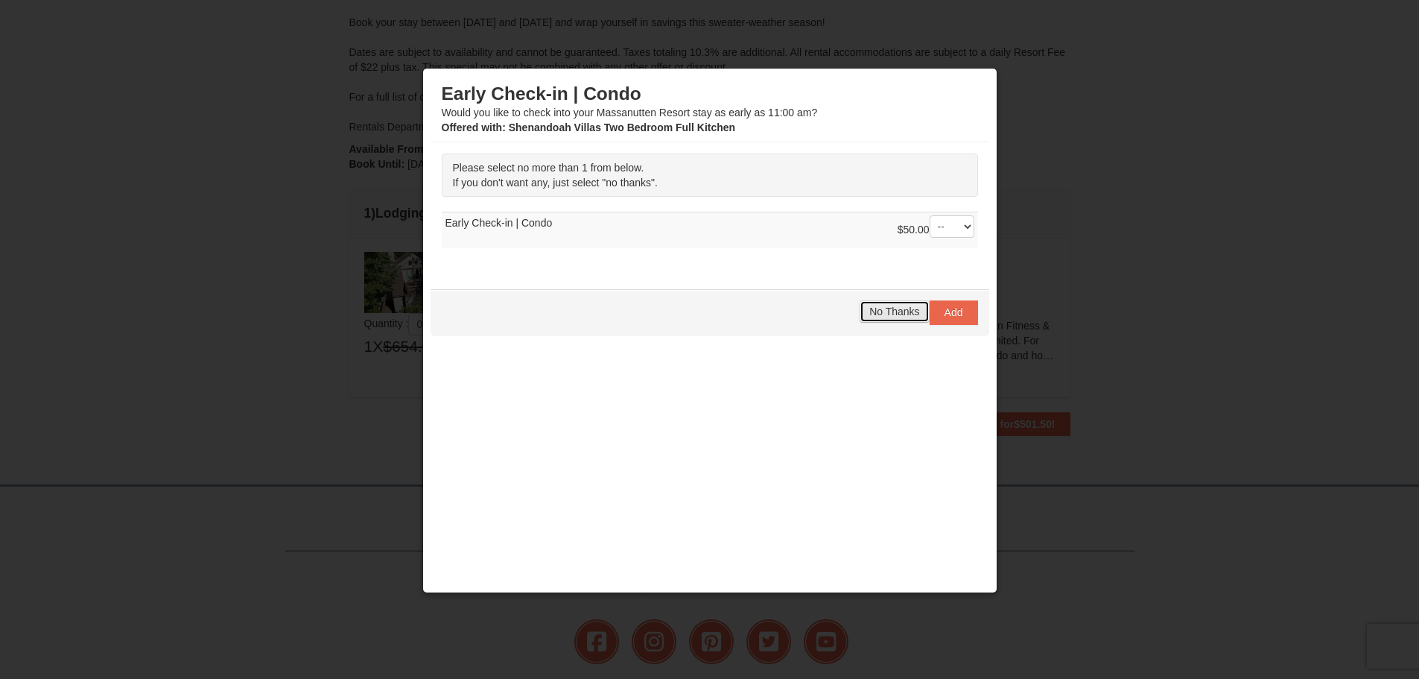
click at [889, 312] on span "No Thanks" at bounding box center [894, 311] width 50 height 12
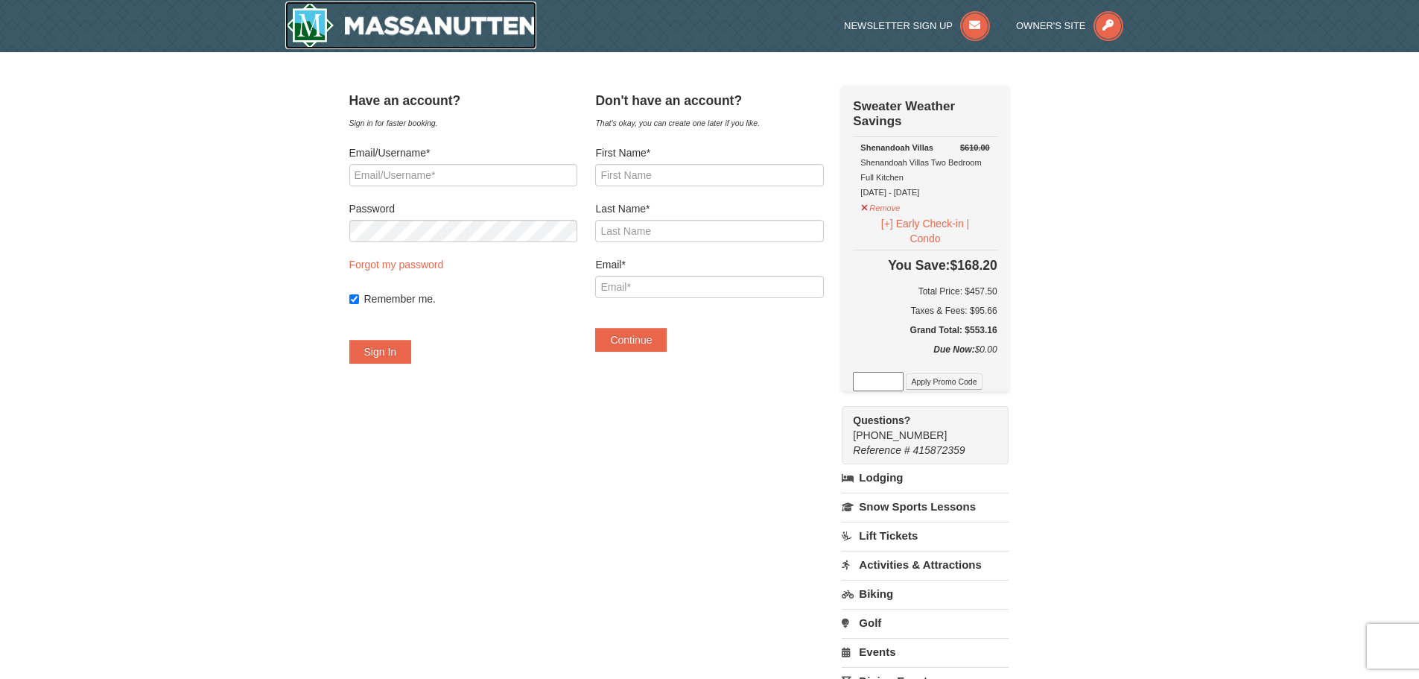
click at [335, 35] on img at bounding box center [411, 25] width 252 height 48
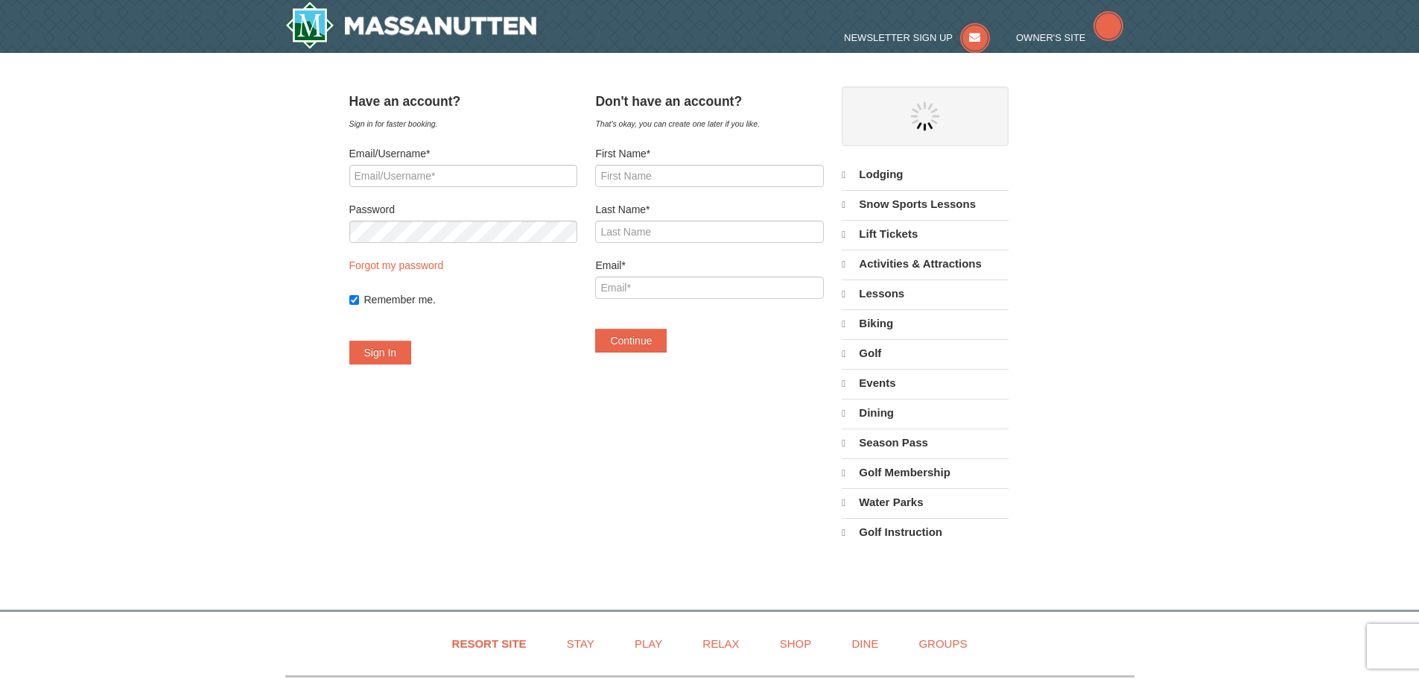
select select "9"
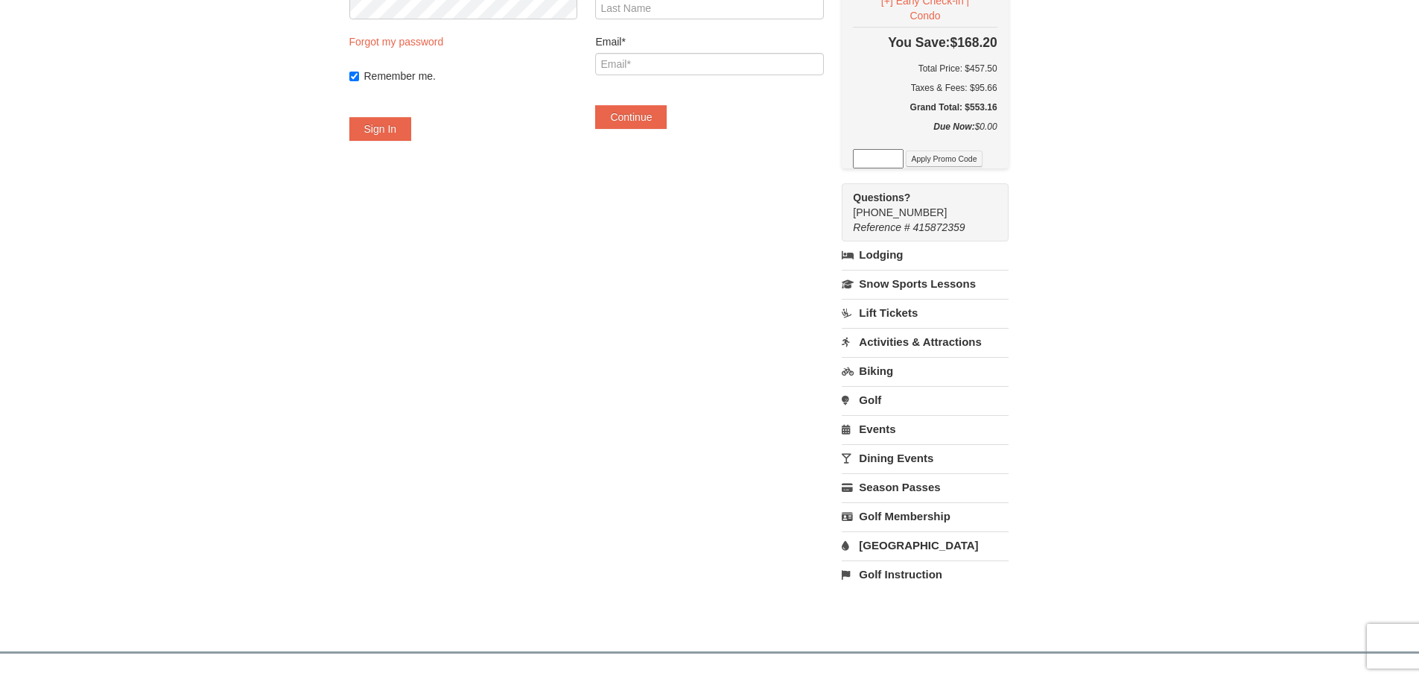
scroll to position [224, 0]
click at [914, 552] on link "Water Park" at bounding box center [925, 544] width 166 height 28
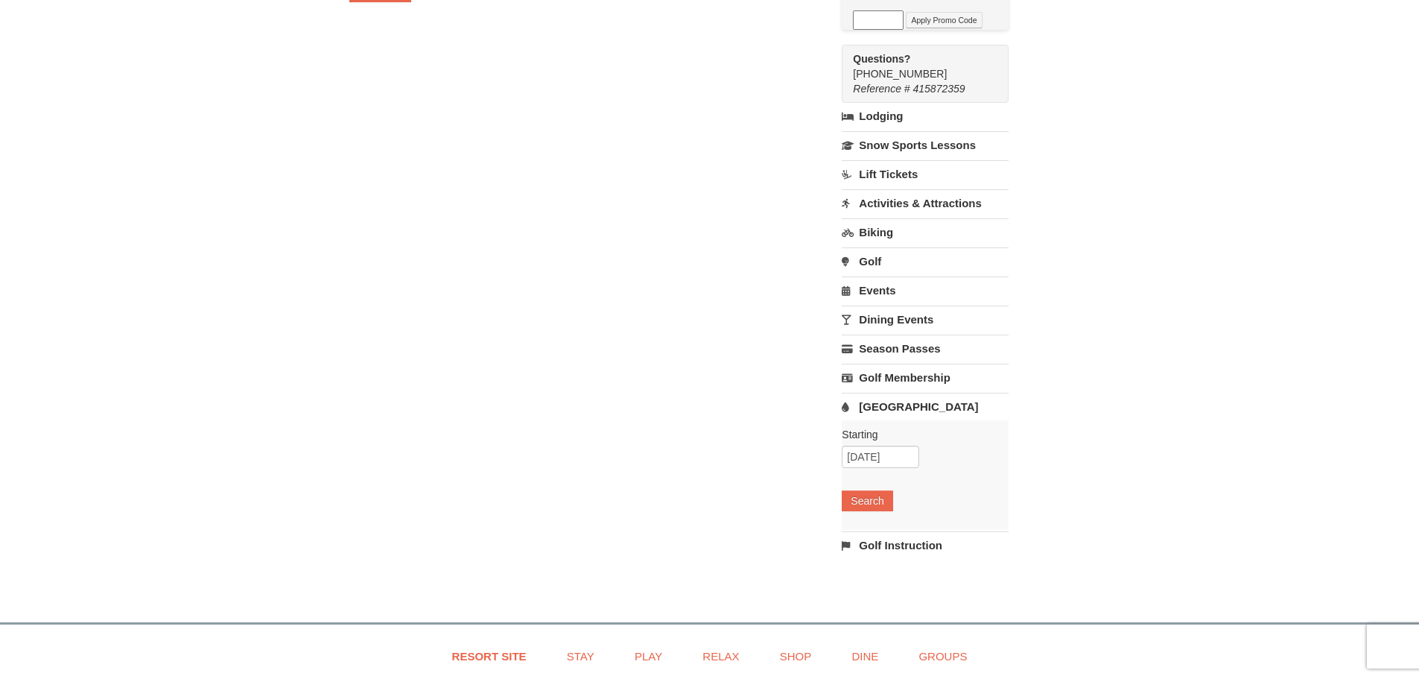
scroll to position [373, 0]
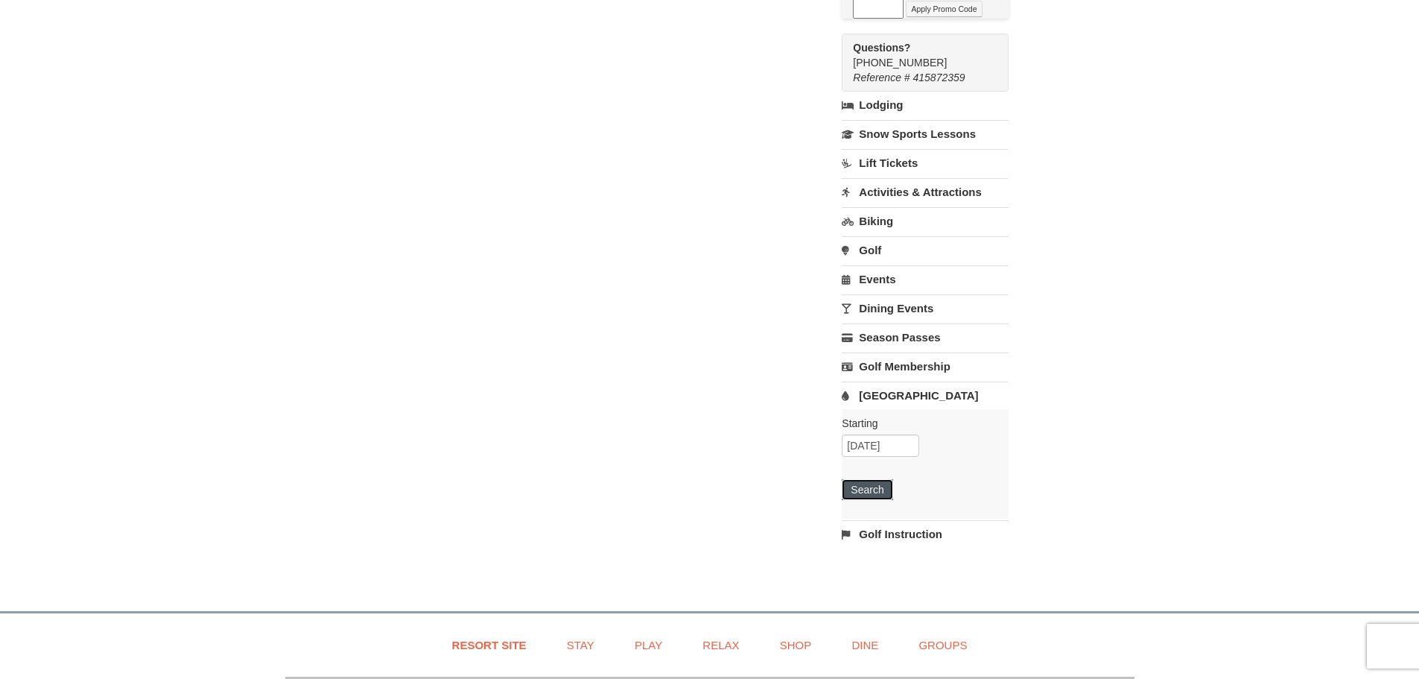
click at [890, 494] on button "Search" at bounding box center [867, 489] width 51 height 21
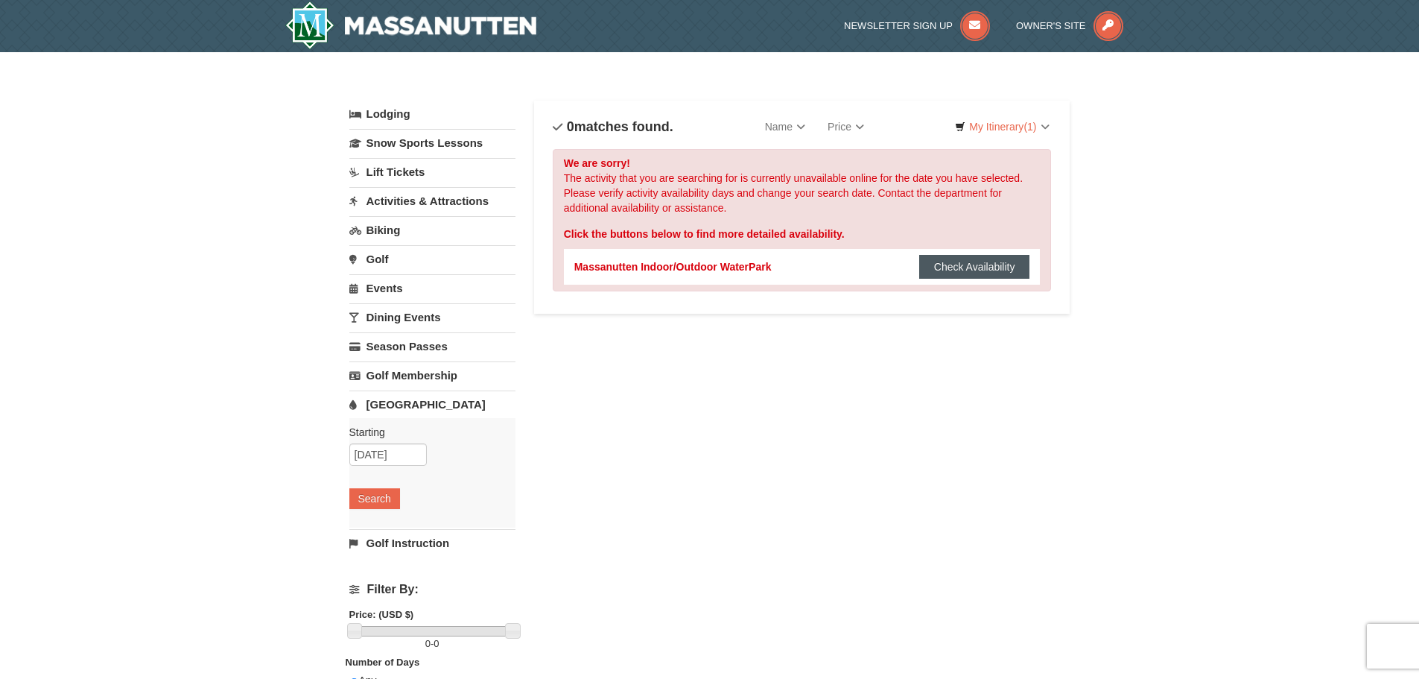
click at [974, 270] on button "Check Availability" at bounding box center [974, 267] width 111 height 24
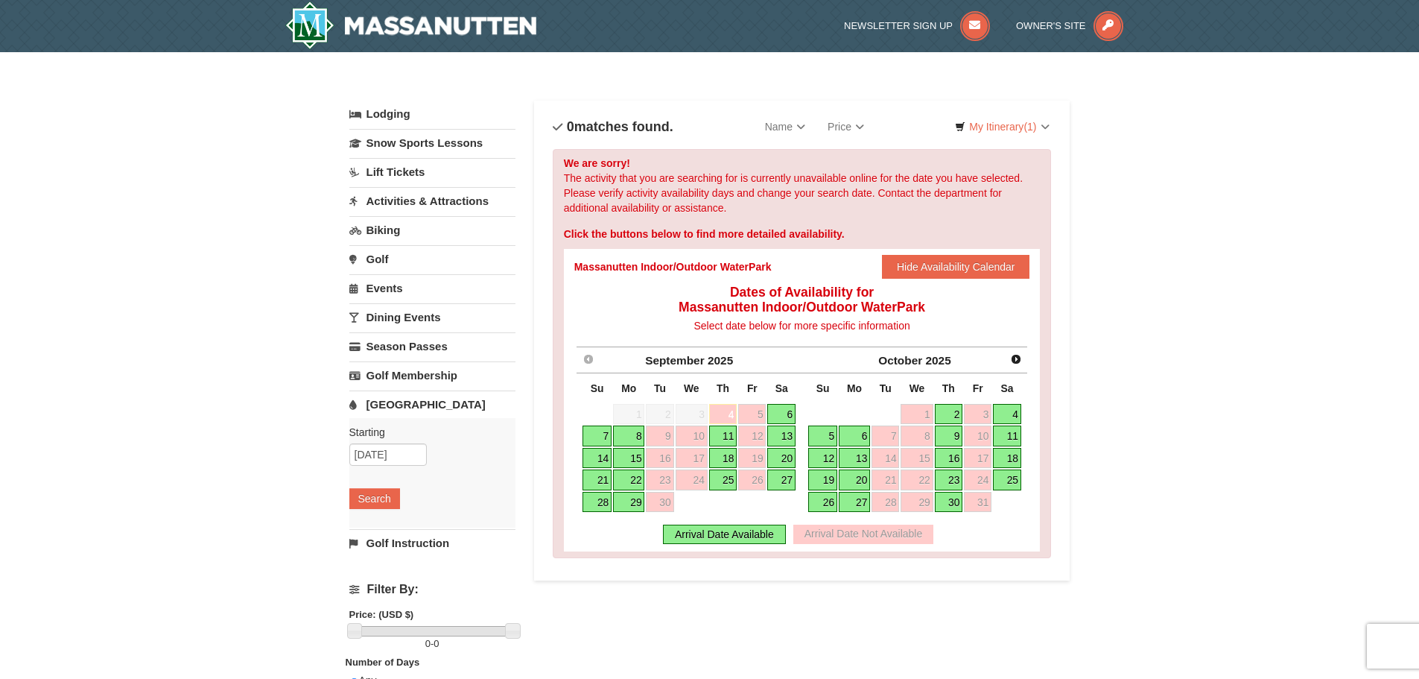
click at [1007, 413] on link "4" at bounding box center [1007, 414] width 28 height 21
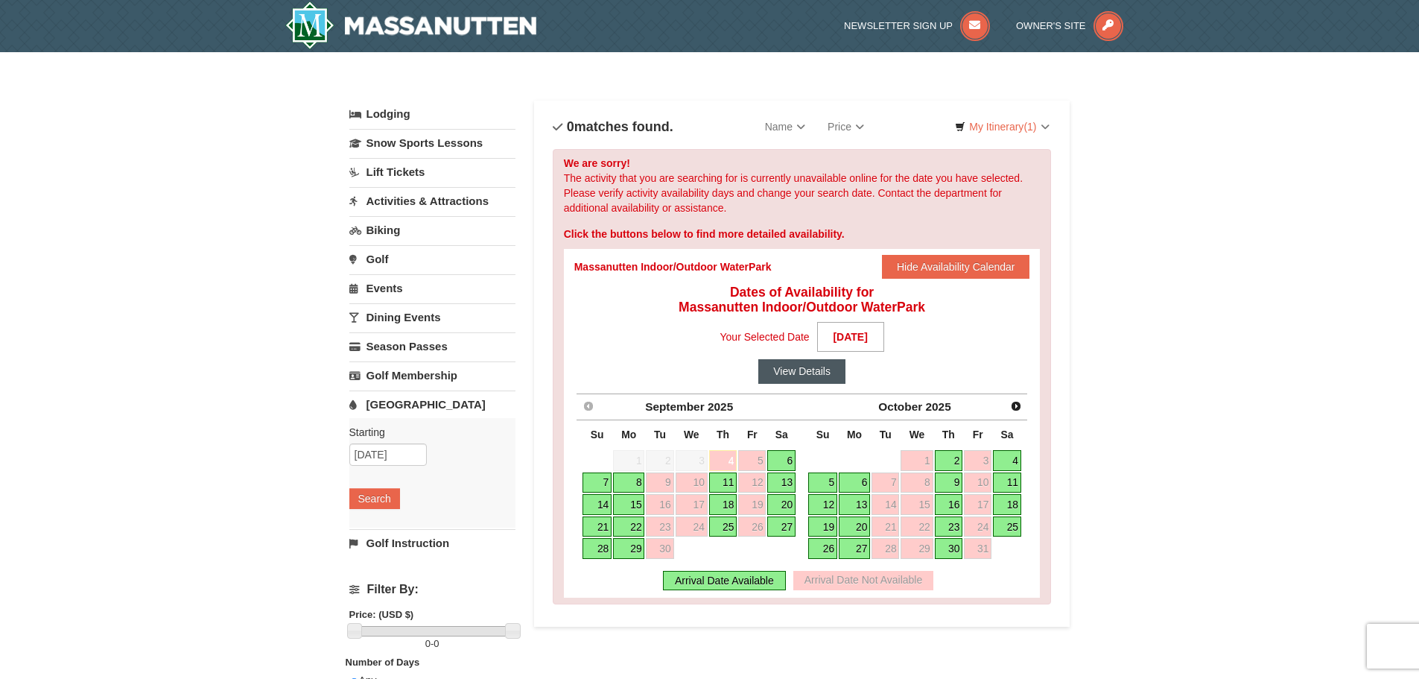
click at [820, 371] on button "View Details" at bounding box center [801, 371] width 87 height 24
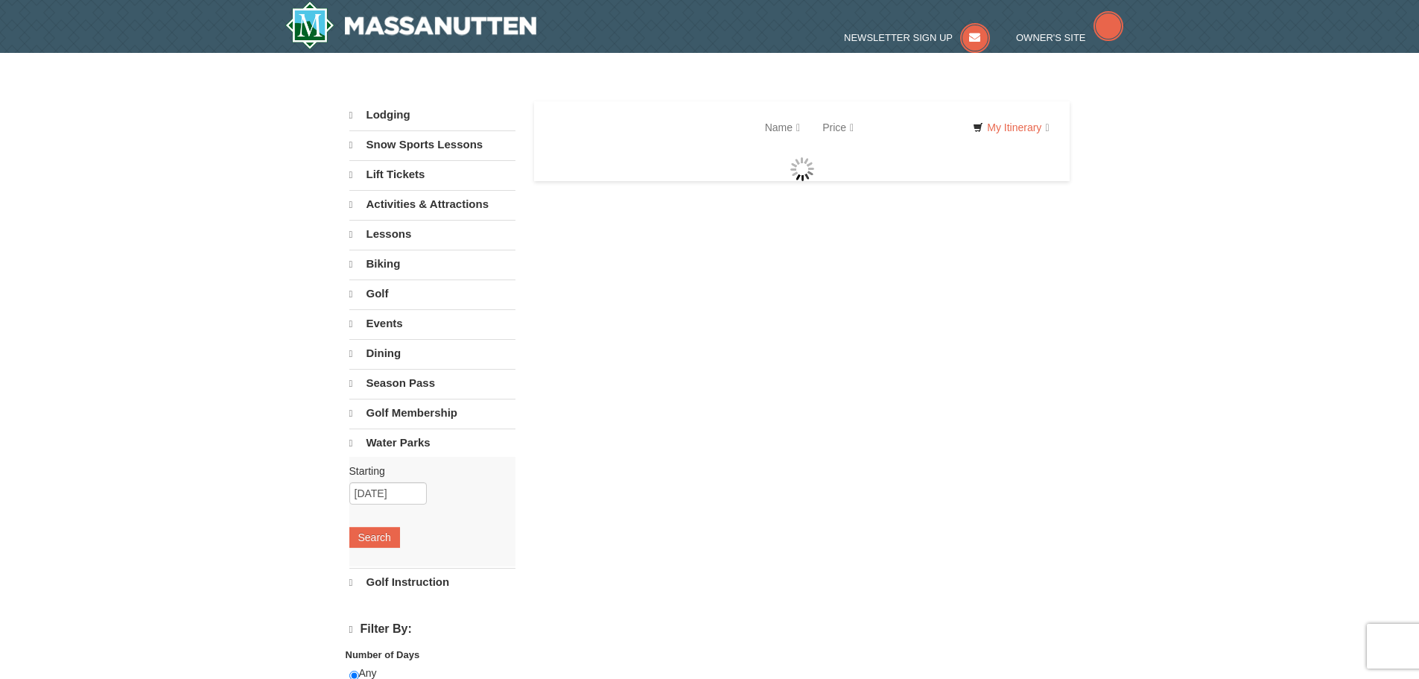
select select "9"
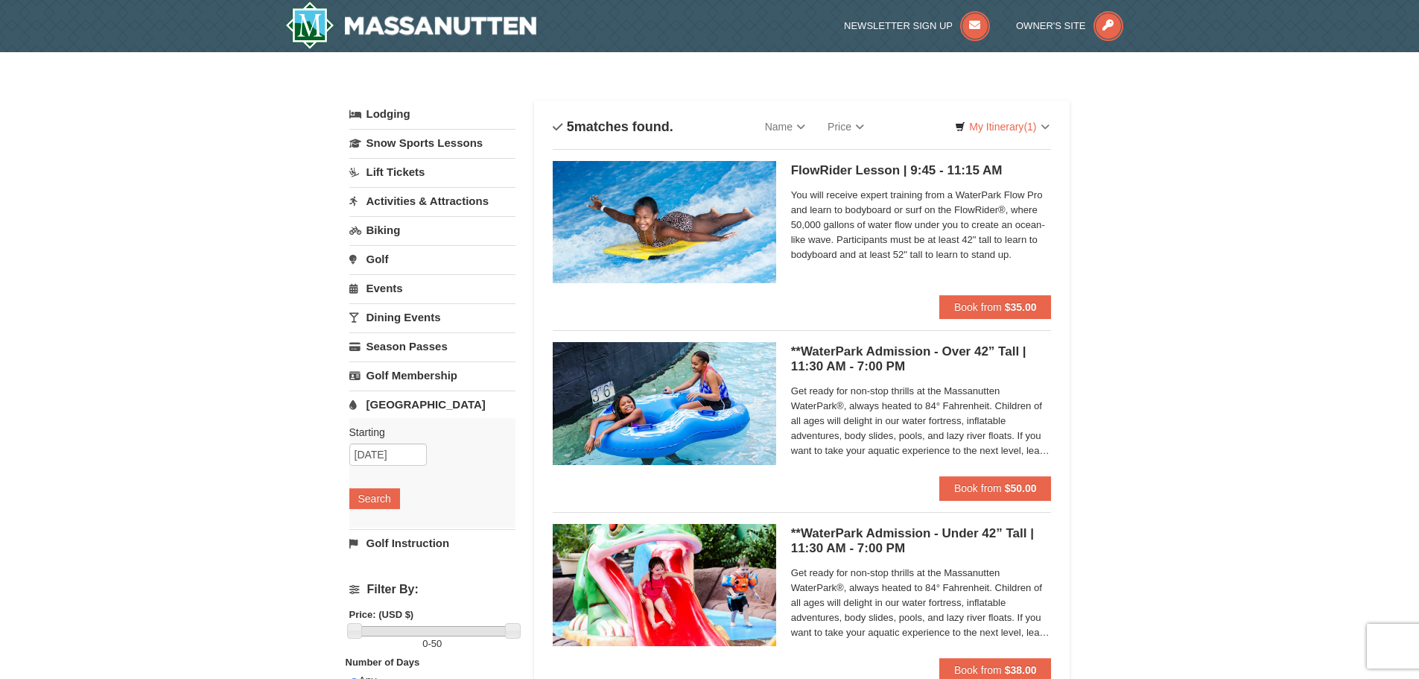
click at [396, 179] on link "Lift Tickets" at bounding box center [432, 172] width 166 height 28
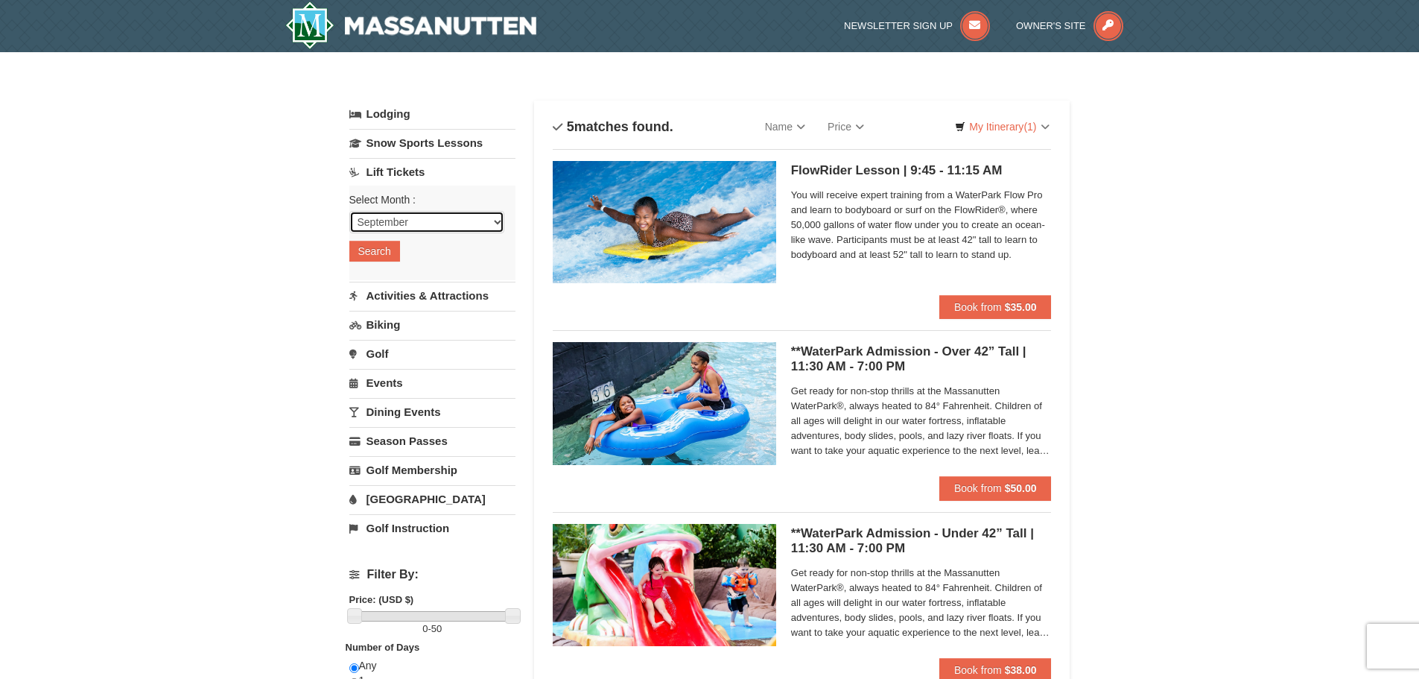
click at [395, 222] on select "September October November December January February March April May June July …" at bounding box center [426, 222] width 155 height 22
click at [349, 211] on select "September October November December January February March April May June July …" at bounding box center [426, 222] width 155 height 22
click at [433, 248] on div "Select Month : Please format dates MM/DD/YYYY September October November Decemb…" at bounding box center [432, 233] width 166 height 95
click at [416, 219] on select "September October November December January February March April May June July …" at bounding box center [426, 222] width 155 height 22
select select "10"
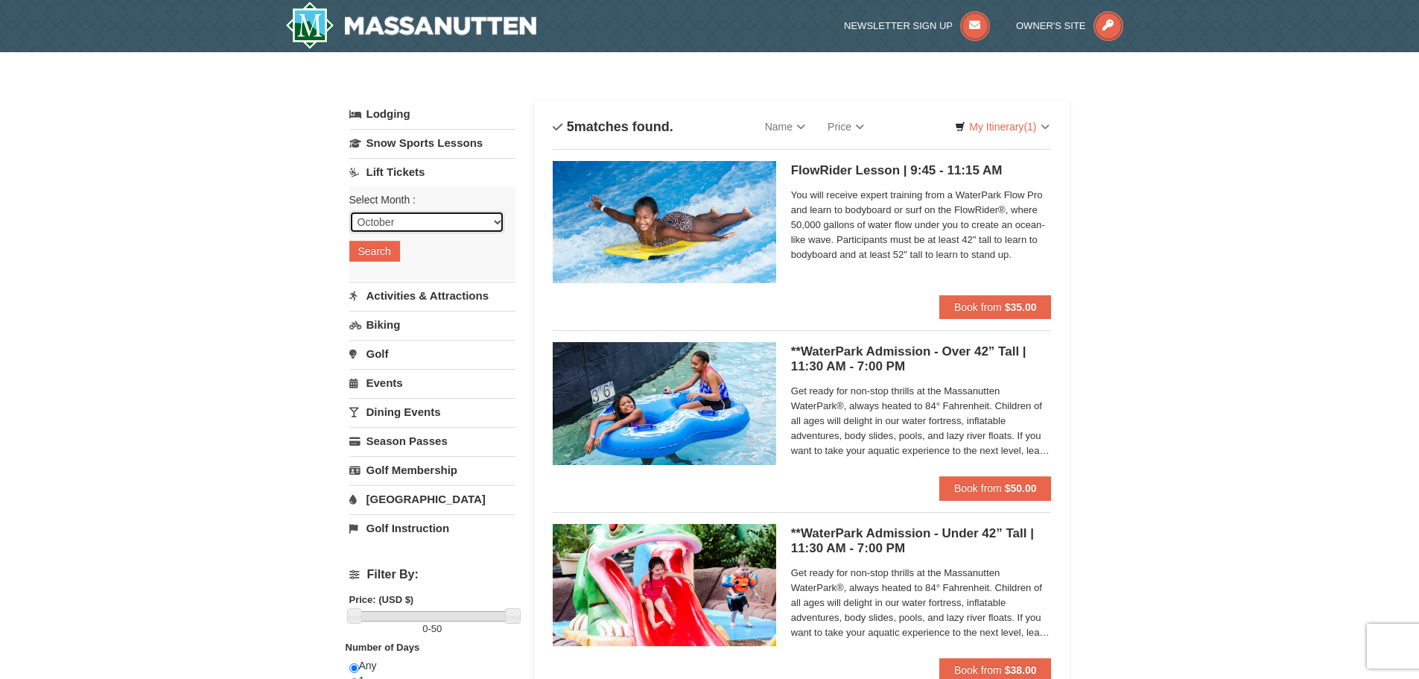
click at [349, 211] on select "September October November December January February March April May June July …" at bounding box center [426, 222] width 155 height 22
click at [402, 252] on div "Select Month : Please format dates MM/DD/YYYY September October November Decemb…" at bounding box center [432, 233] width 166 height 95
click at [390, 252] on button "Search" at bounding box center [374, 251] width 51 height 21
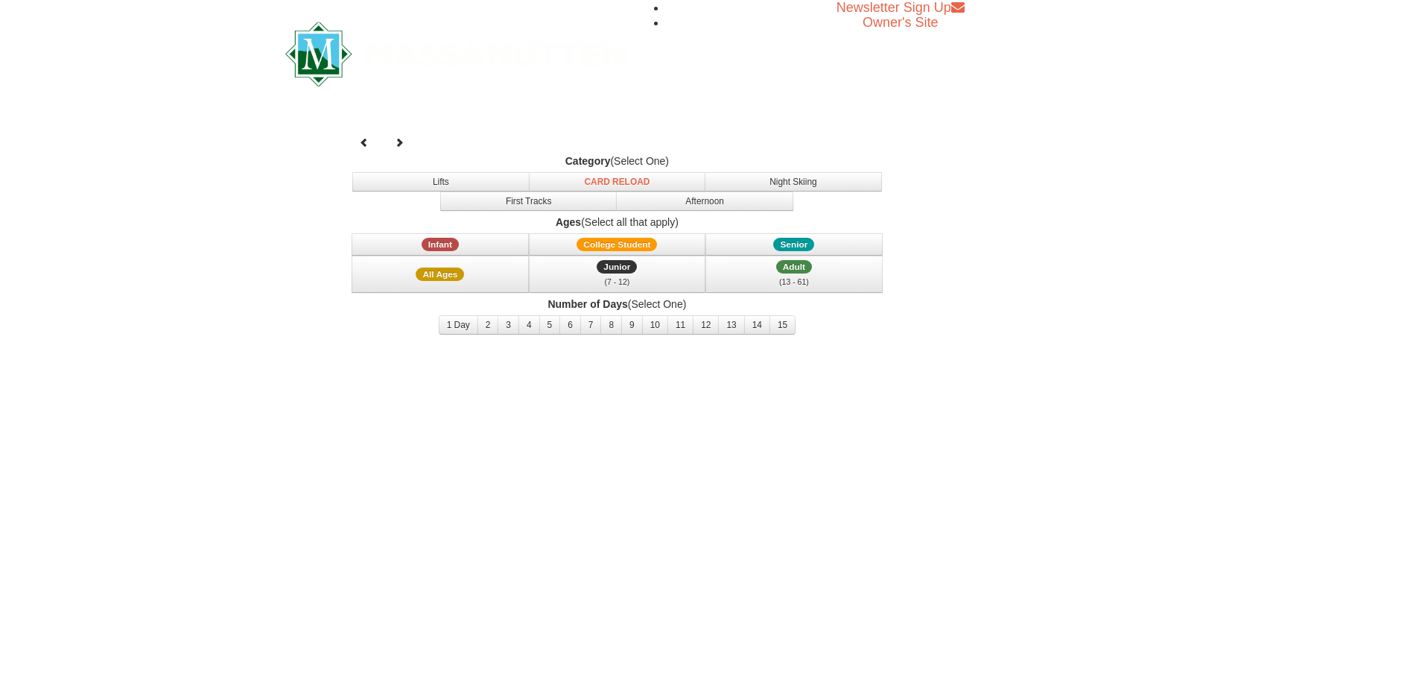
select select "10"
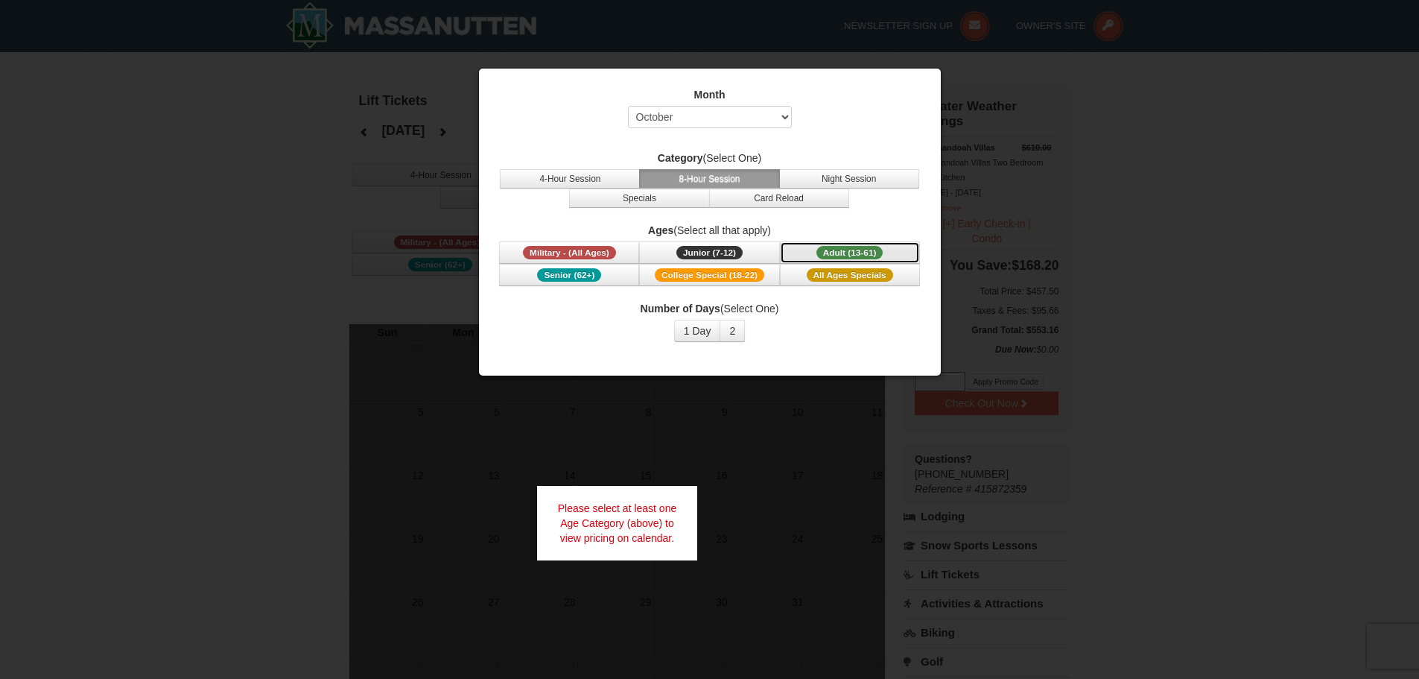
drag, startPoint x: 815, startPoint y: 251, endPoint x: 781, endPoint y: 222, distance: 44.9
click at [785, 228] on div "Ages (Select all that apply) Military - (All Ages) Junior (7-12) (7 - 12) Adult…" at bounding box center [710, 254] width 425 height 63
click at [609, 184] on button "4-Hour Session" at bounding box center [570, 178] width 140 height 19
click at [811, 249] on button "Adult (13-61) (13 - 61)" at bounding box center [850, 252] width 140 height 22
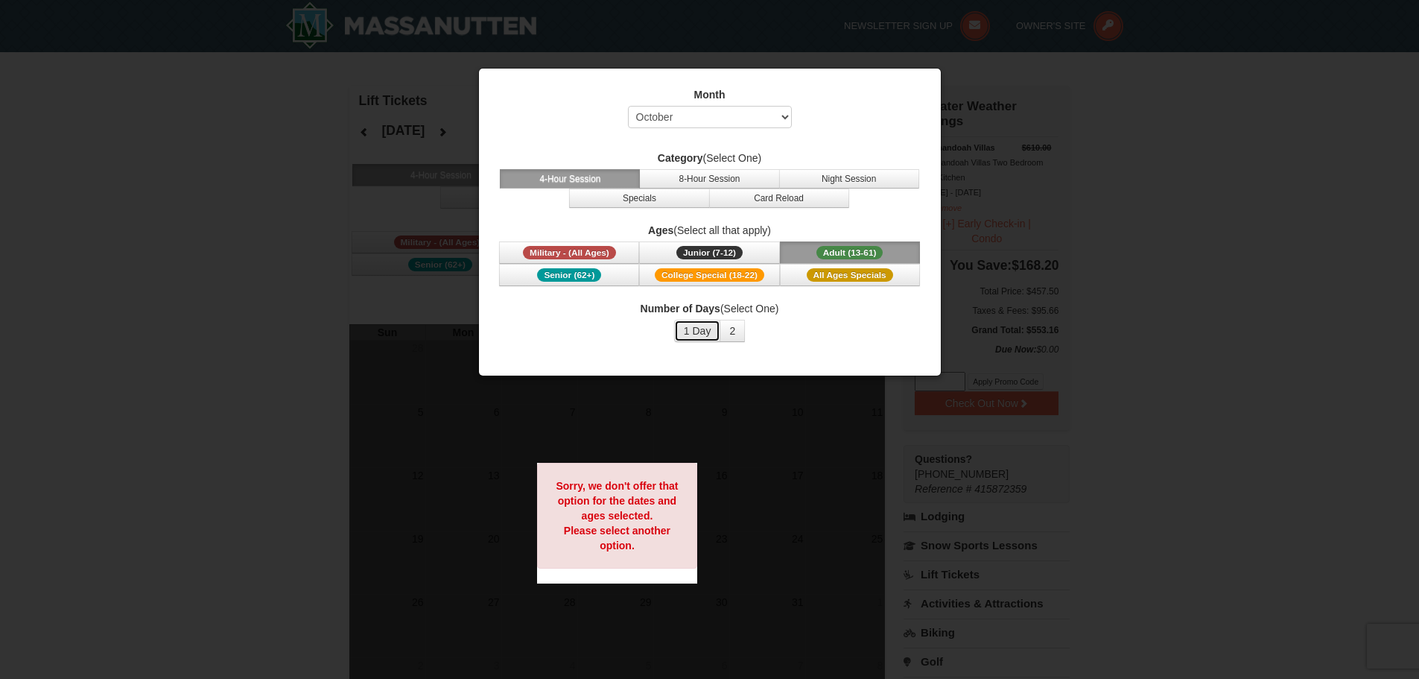
click at [700, 338] on button "1 Day" at bounding box center [697, 331] width 47 height 22
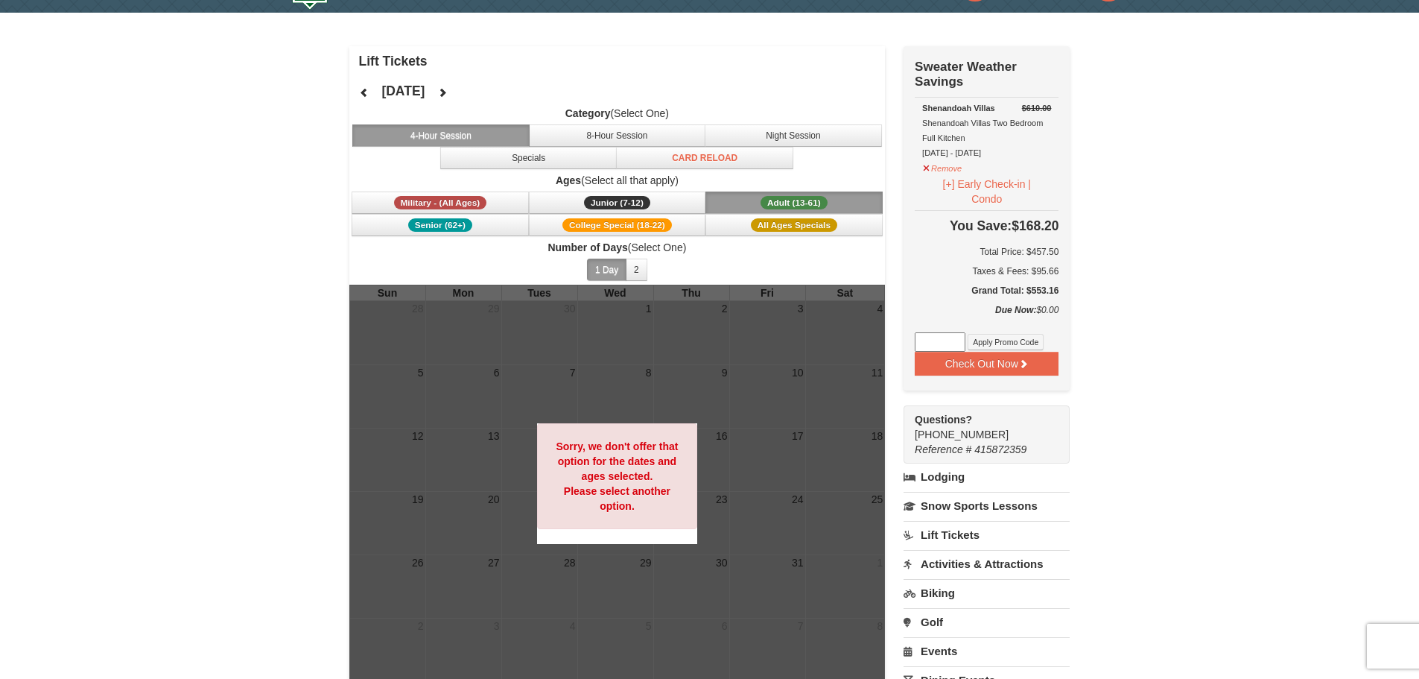
scroll to position [75, 0]
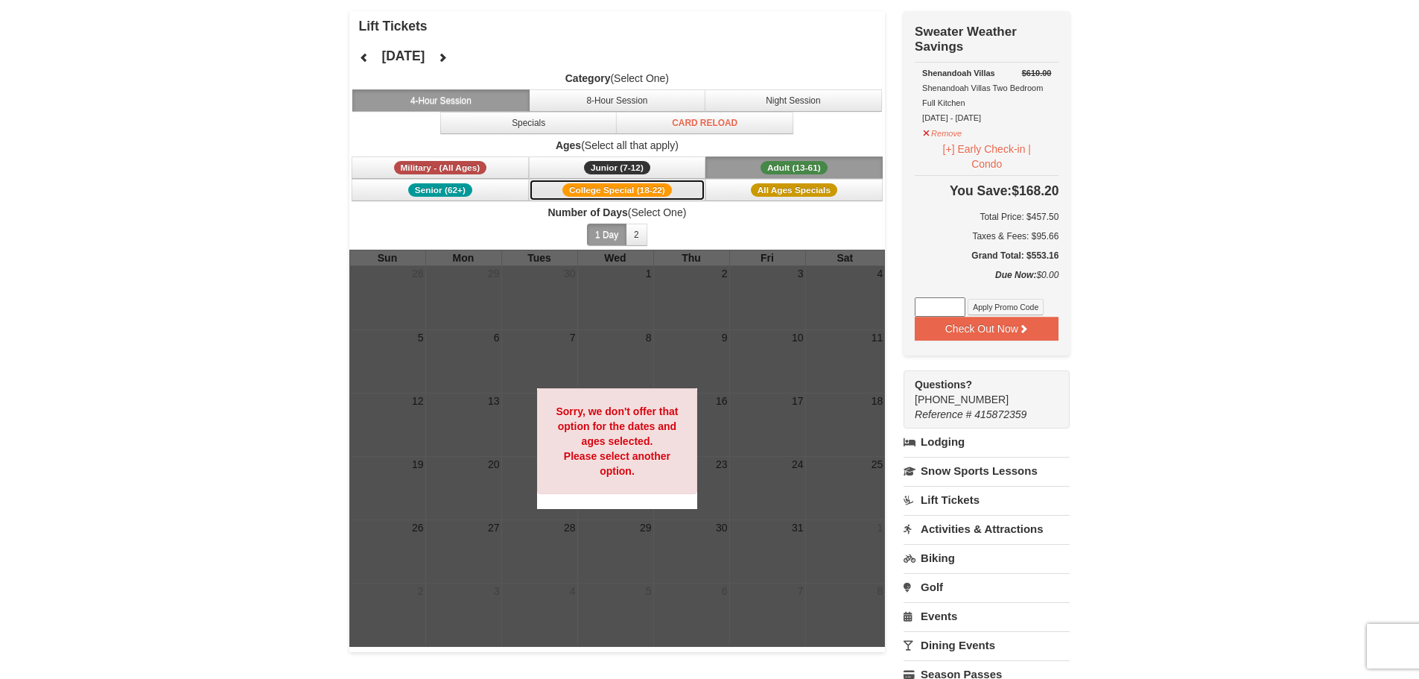
click at [530, 183] on button "College Special (18-22)" at bounding box center [617, 190] width 177 height 22
click at [663, 107] on button "8-Hour Session" at bounding box center [617, 100] width 177 height 22
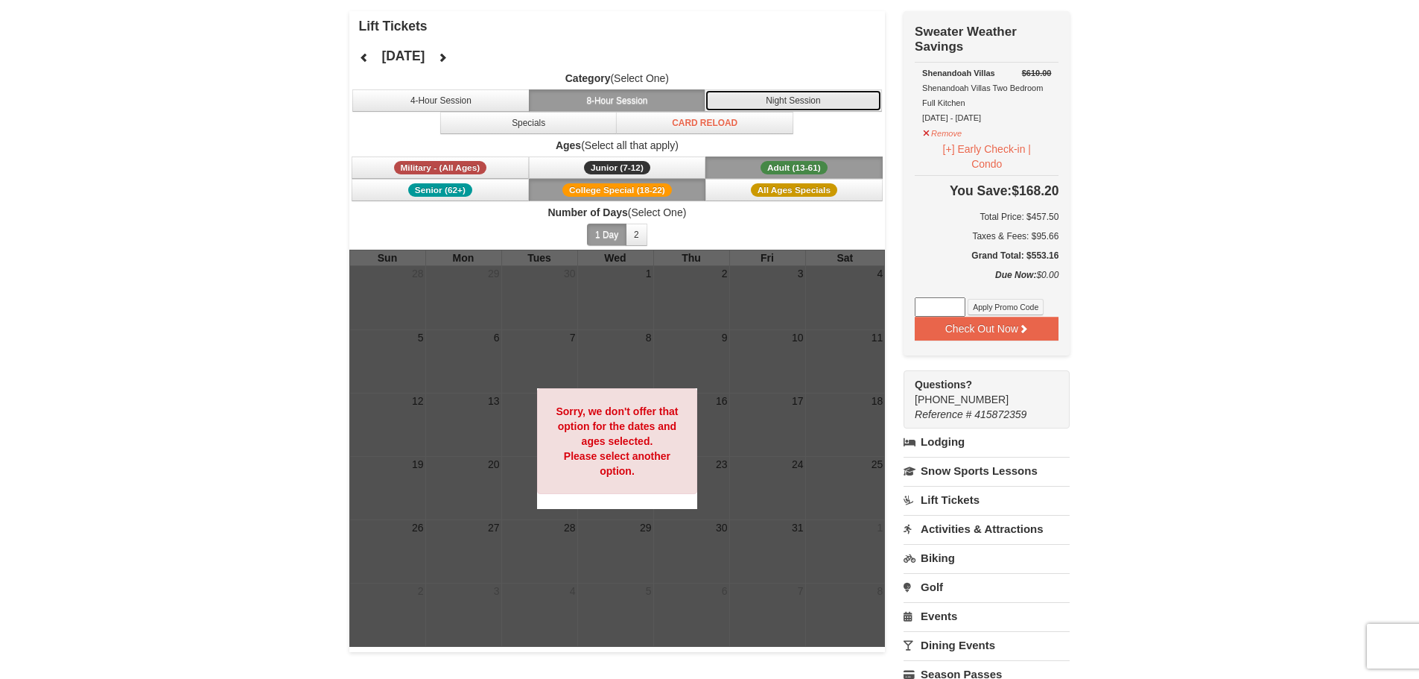
click at [824, 110] on button "Night Session" at bounding box center [793, 100] width 177 height 22
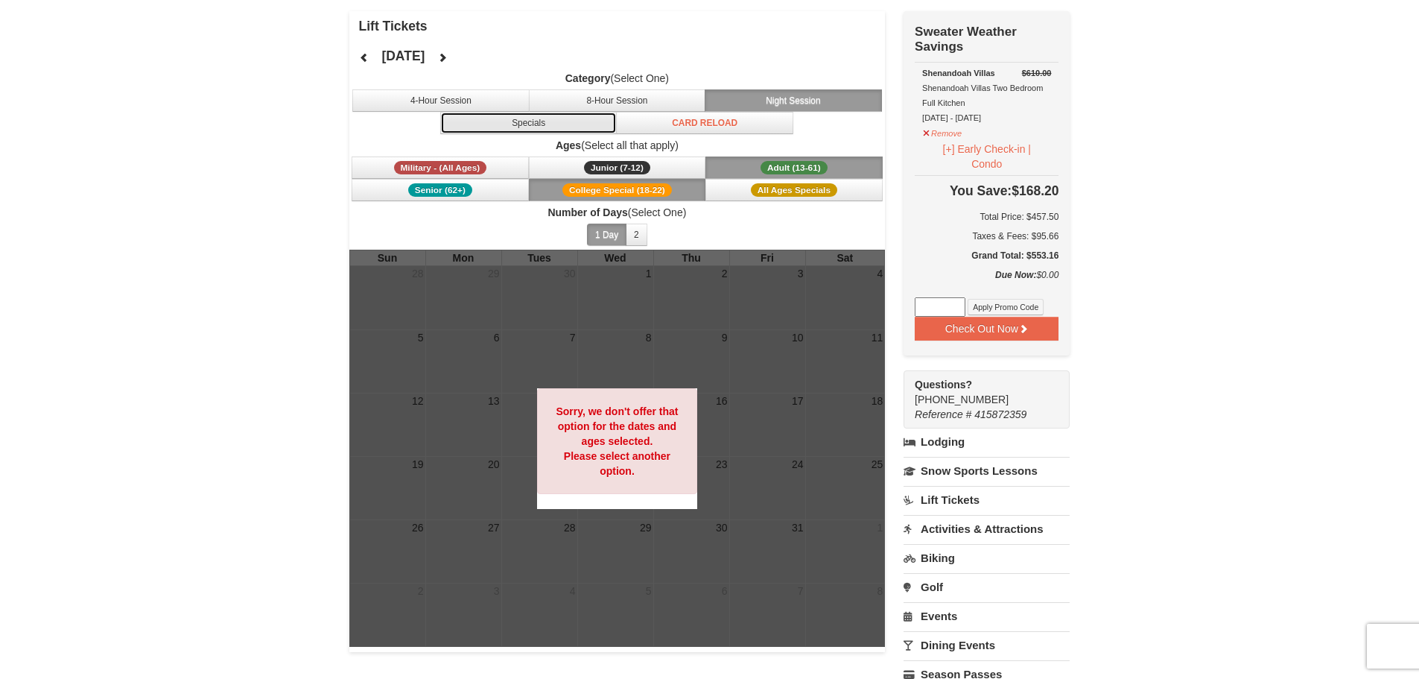
click at [514, 131] on button "Specials" at bounding box center [528, 123] width 177 height 22
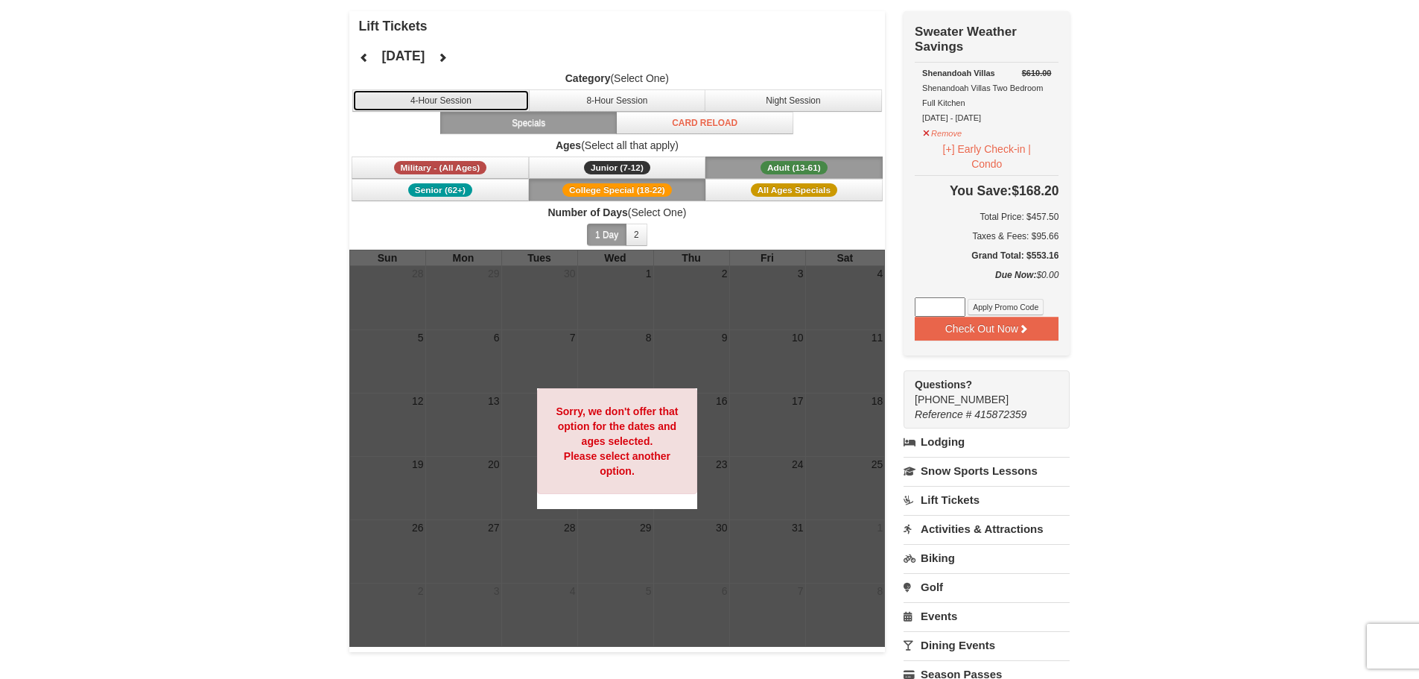
click at [495, 107] on button "4-Hour Session" at bounding box center [440, 100] width 177 height 22
click at [457, 54] on button at bounding box center [443, 57] width 30 height 22
click at [352, 60] on button at bounding box center [364, 57] width 30 height 22
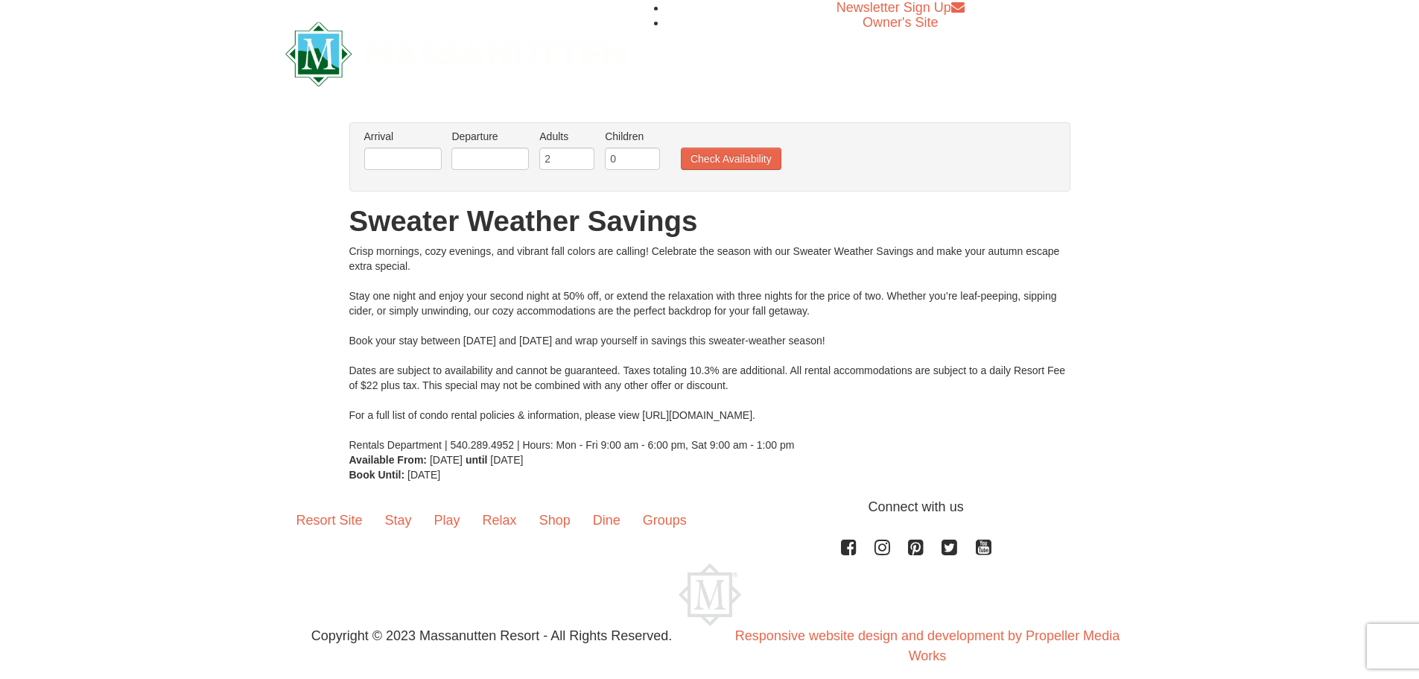
click at [399, 145] on li "Arrival Please format dates MM/DD/YYYY Please format dates MM/DD/YYYY" at bounding box center [403, 153] width 85 height 48
click at [399, 153] on input "text" at bounding box center [402, 159] width 77 height 22
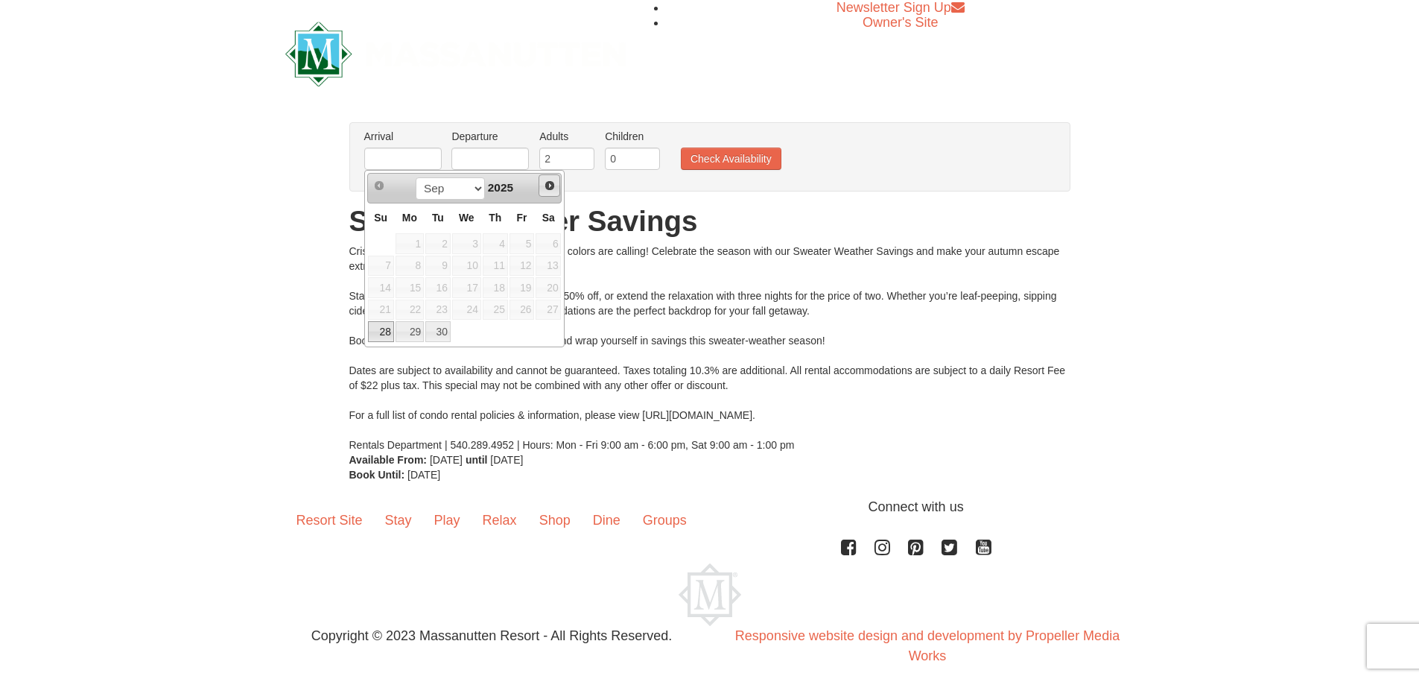
click at [552, 188] on span "Next" at bounding box center [550, 186] width 12 height 12
click at [529, 243] on link "3" at bounding box center [522, 243] width 25 height 21
type input "[DATE]"
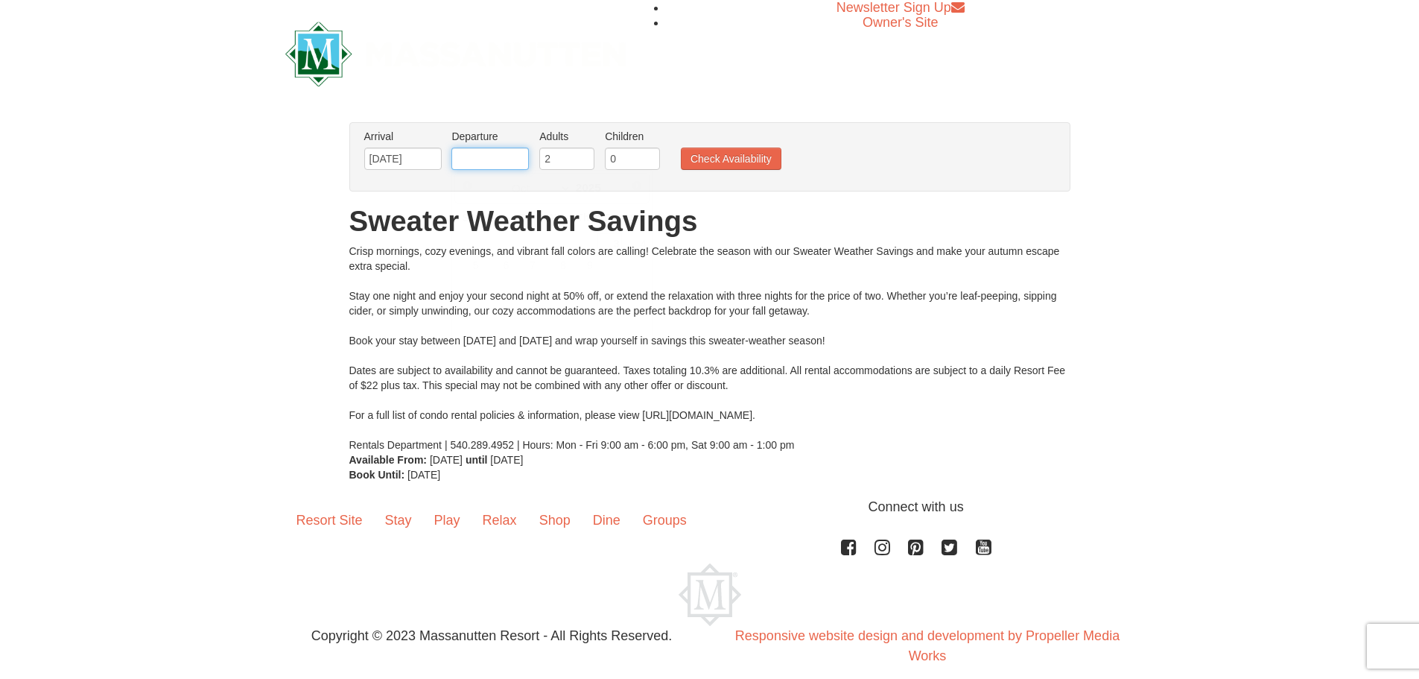
click at [501, 154] on input "text" at bounding box center [490, 159] width 77 height 22
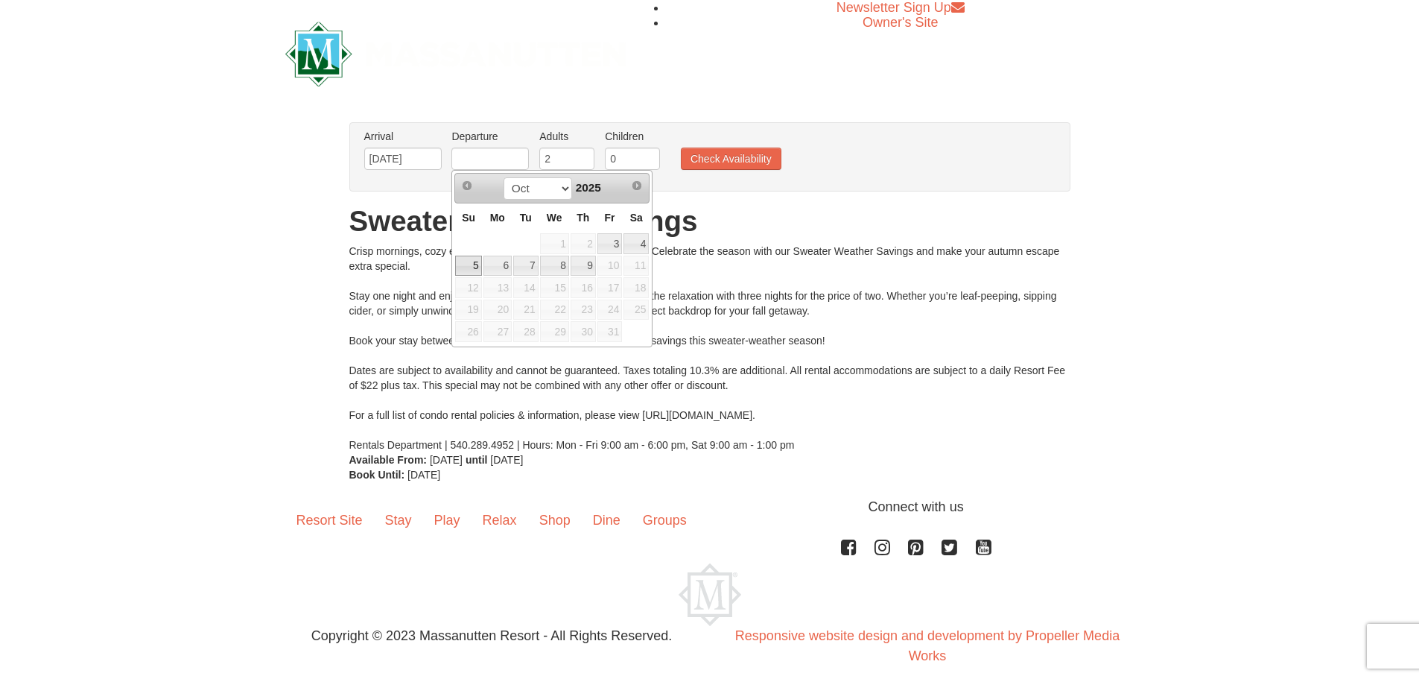
click at [468, 263] on link "5" at bounding box center [468, 266] width 26 height 21
type input "[DATE]"
